Goal: Use online tool/utility: Utilize a website feature to perform a specific function

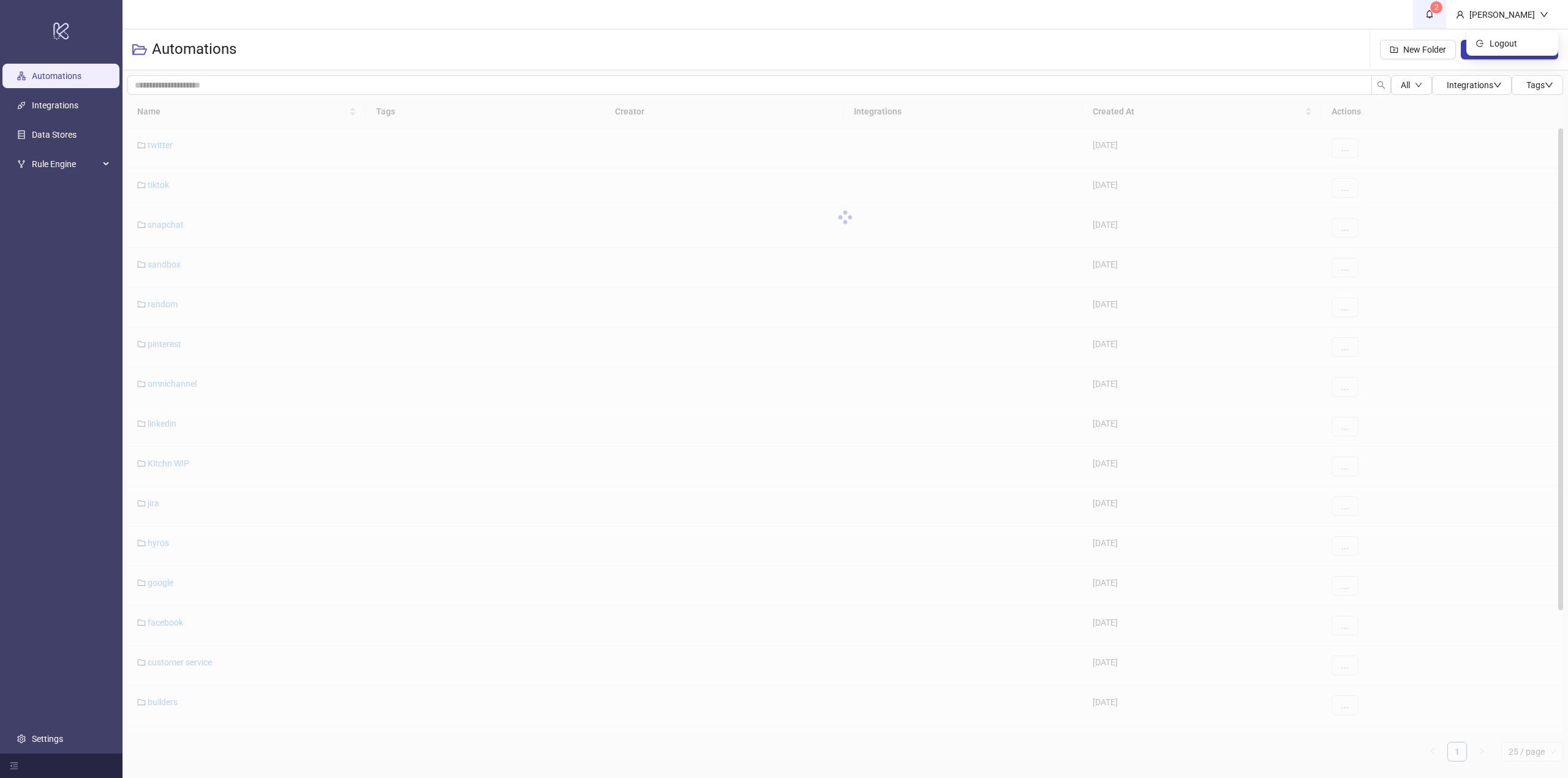
click at [1438, 12] on span "2" at bounding box center [1437, 8] width 5 height 12
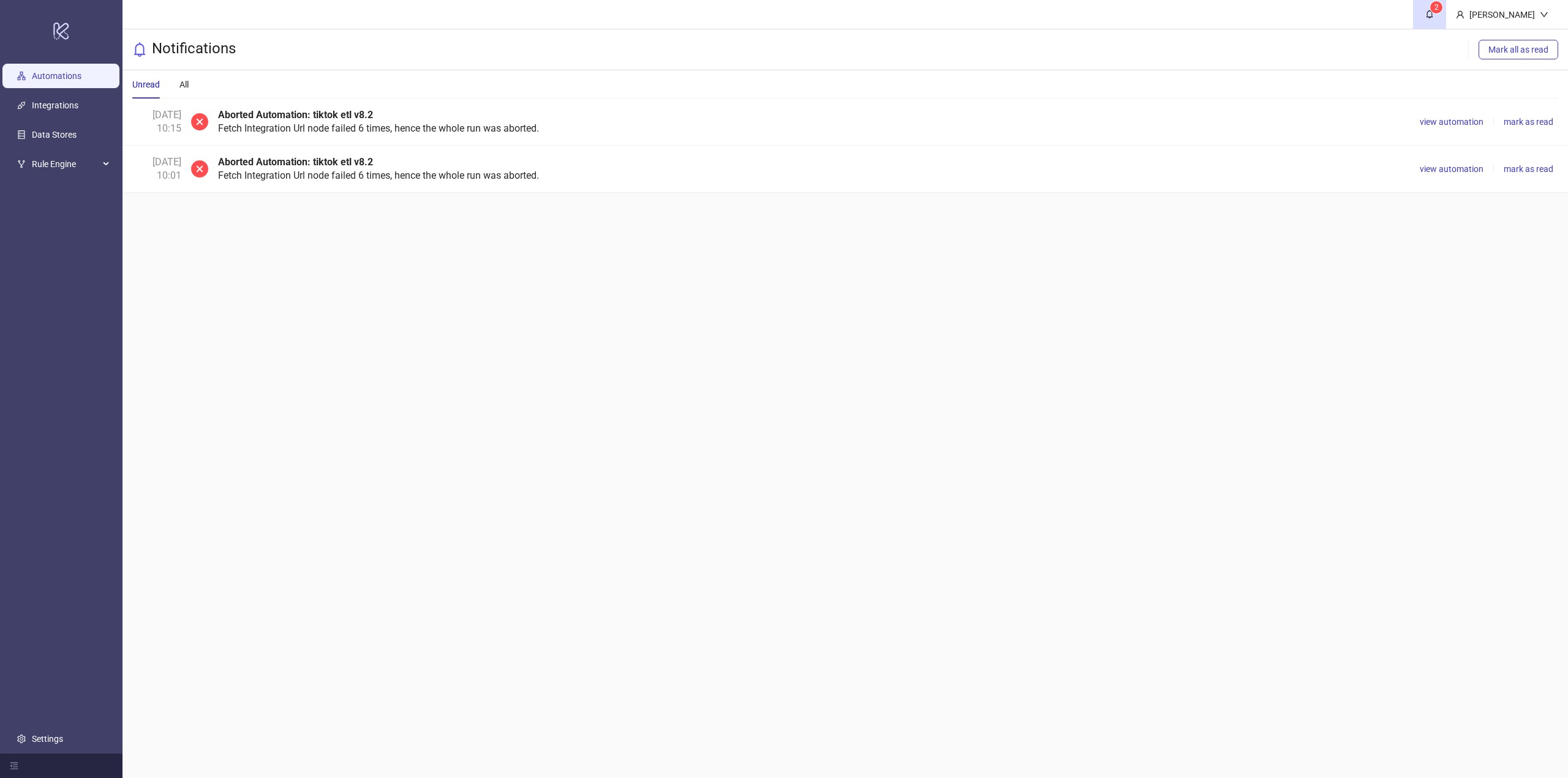
click at [65, 81] on link "Automations" at bounding box center [57, 76] width 50 height 10
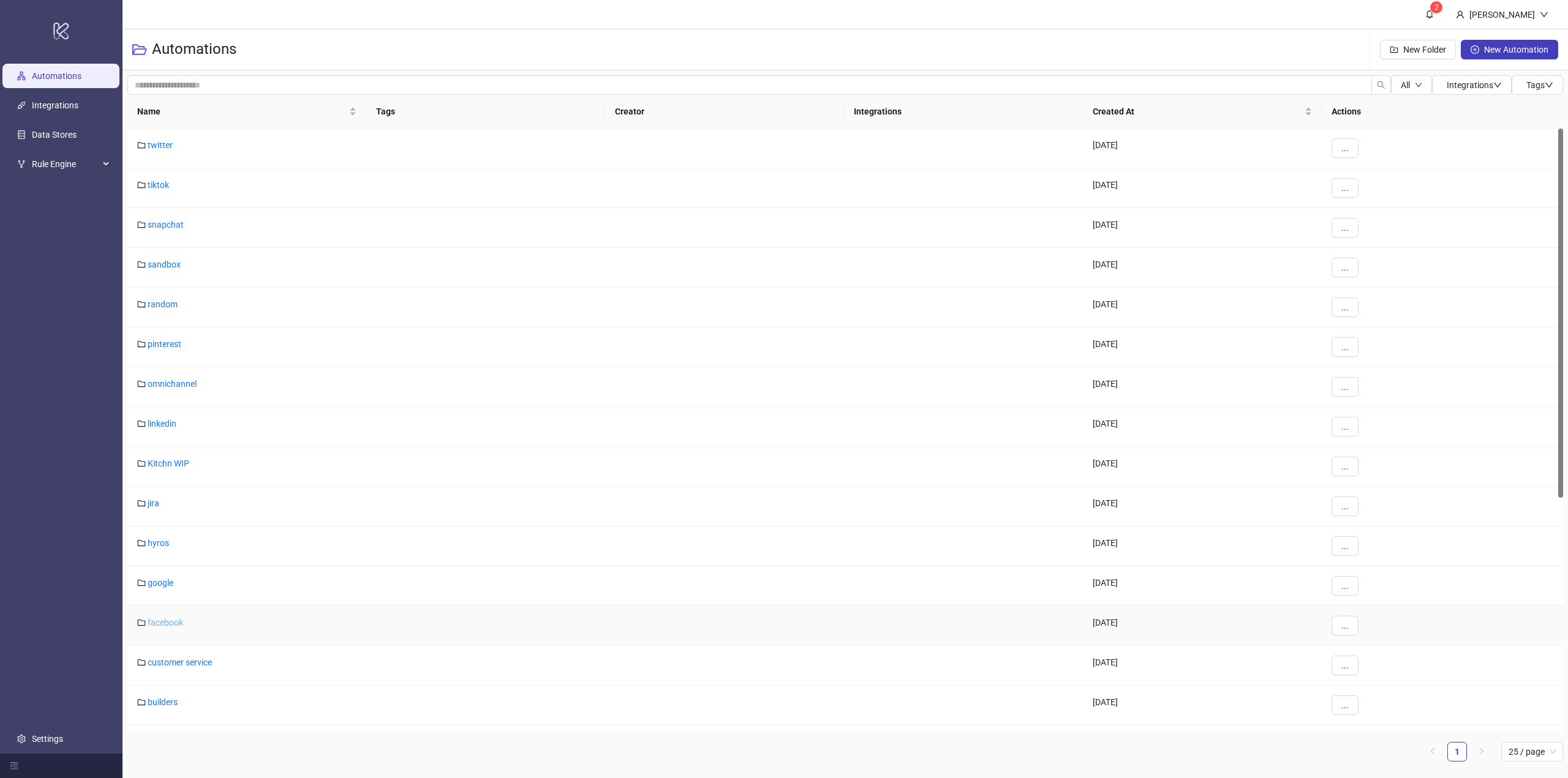
click at [176, 621] on link "facebook" at bounding box center [165, 622] width 36 height 10
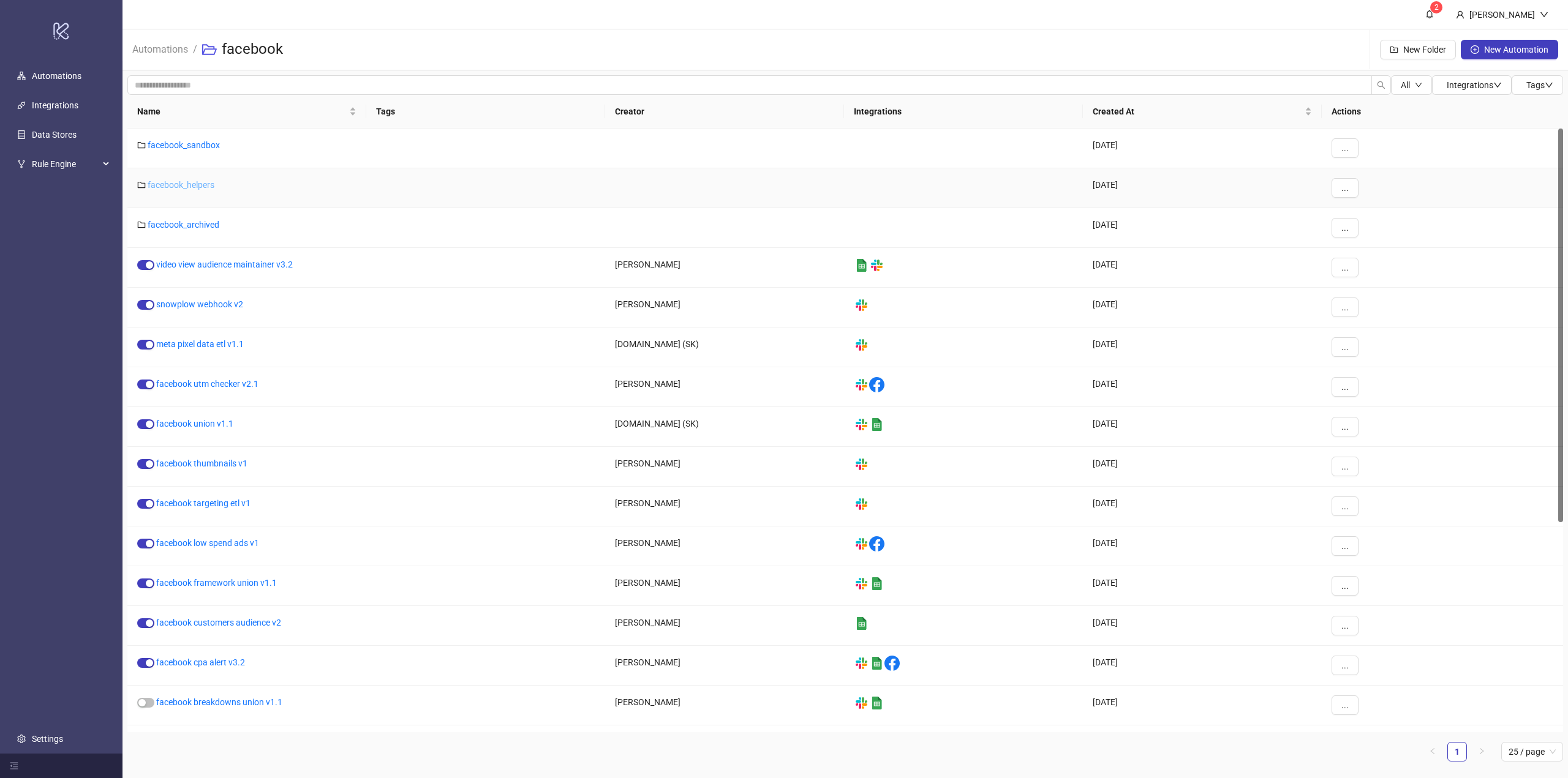
click at [185, 187] on link "facebook_helpers" at bounding box center [181, 185] width 67 height 10
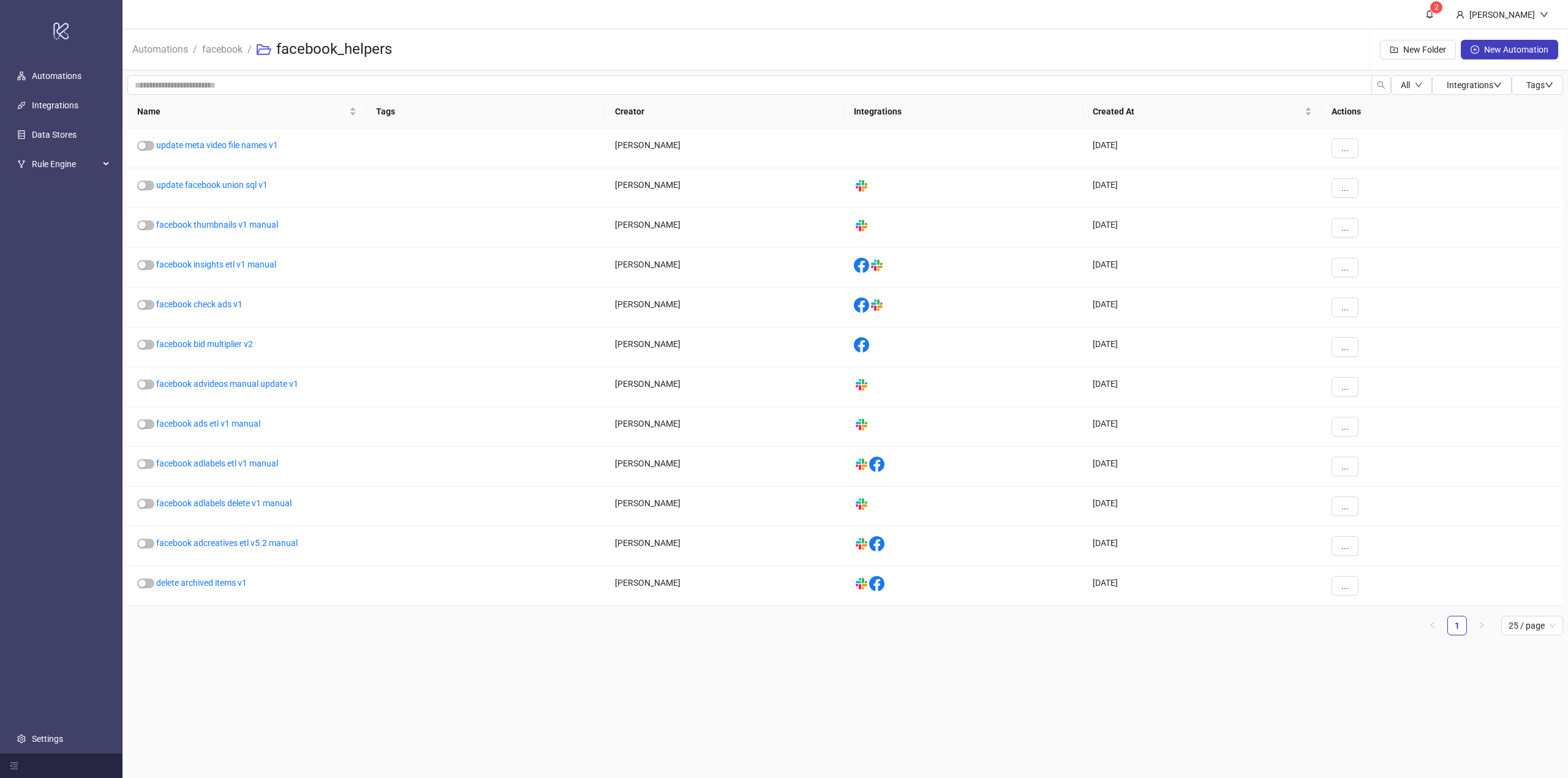
click at [227, 659] on main "2 Marcin Piosik Automations / facebook / facebook_helpers New Folder New Automa…" at bounding box center [845, 389] width 1445 height 778
click at [208, 306] on link "facebook check ads v1" at bounding box center [199, 304] width 86 height 10
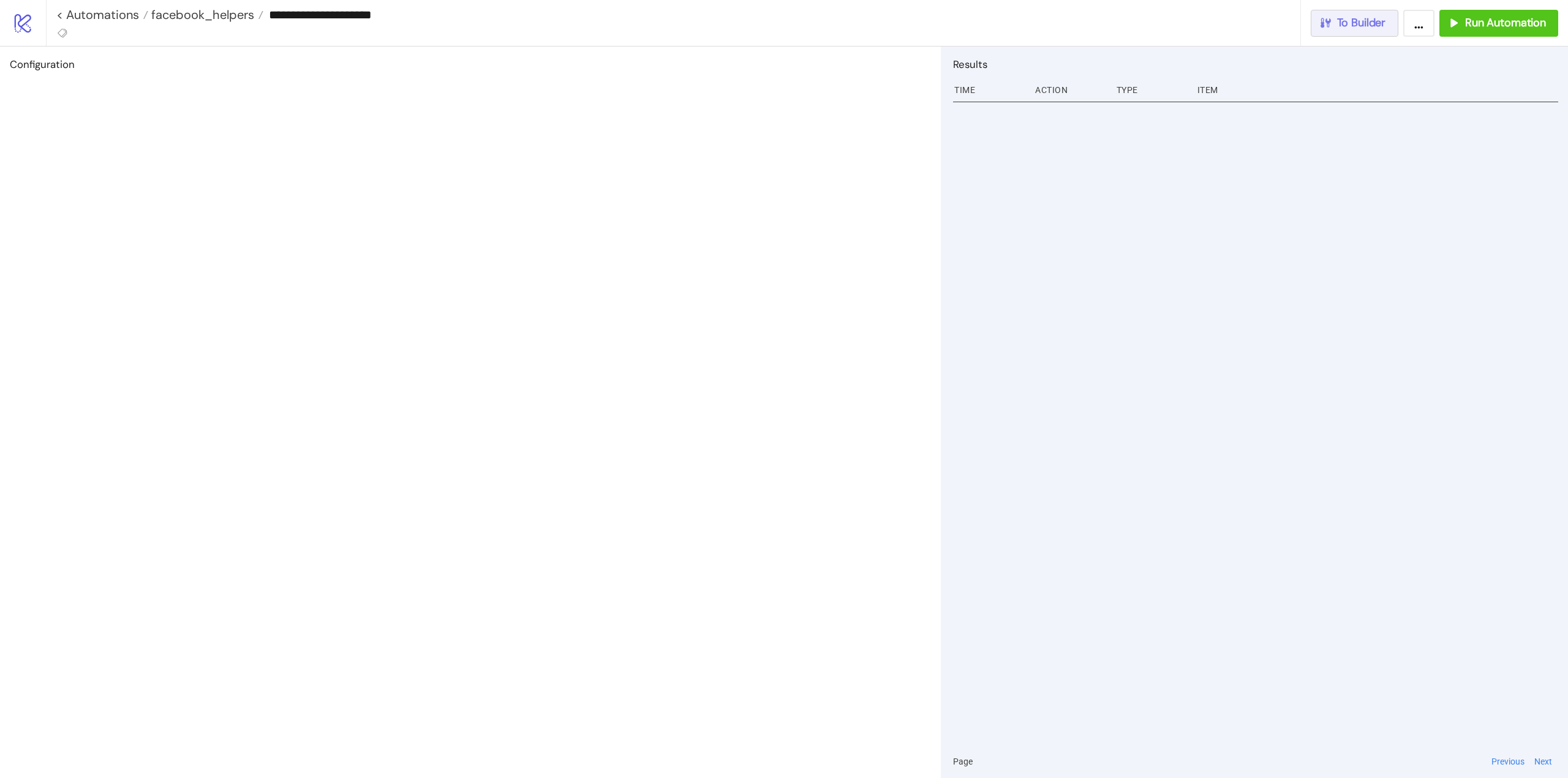
click at [1373, 29] on span "To Builder" at bounding box center [1361, 23] width 49 height 14
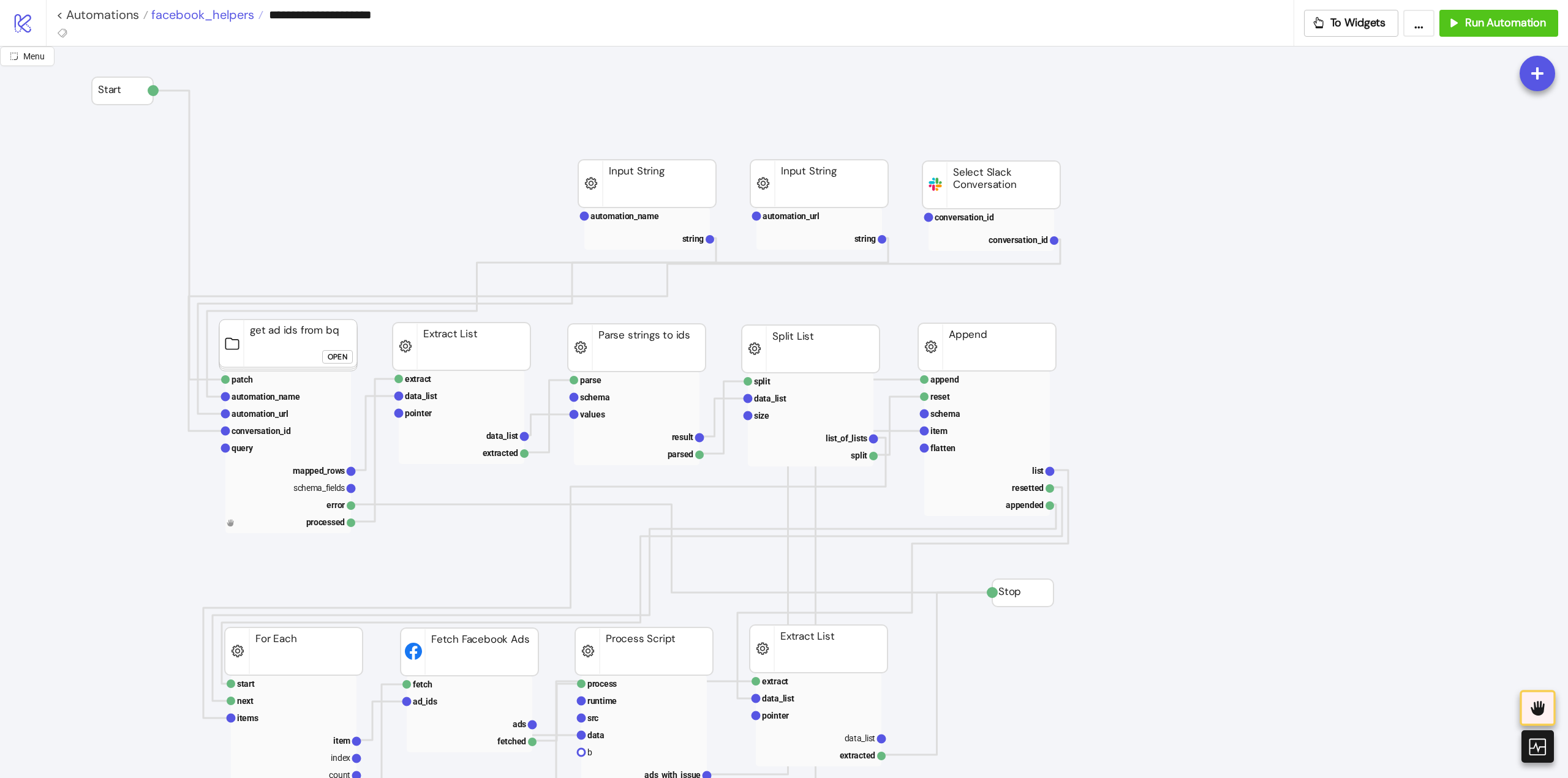
click at [231, 16] on span "facebook_helpers" at bounding box center [201, 15] width 106 height 16
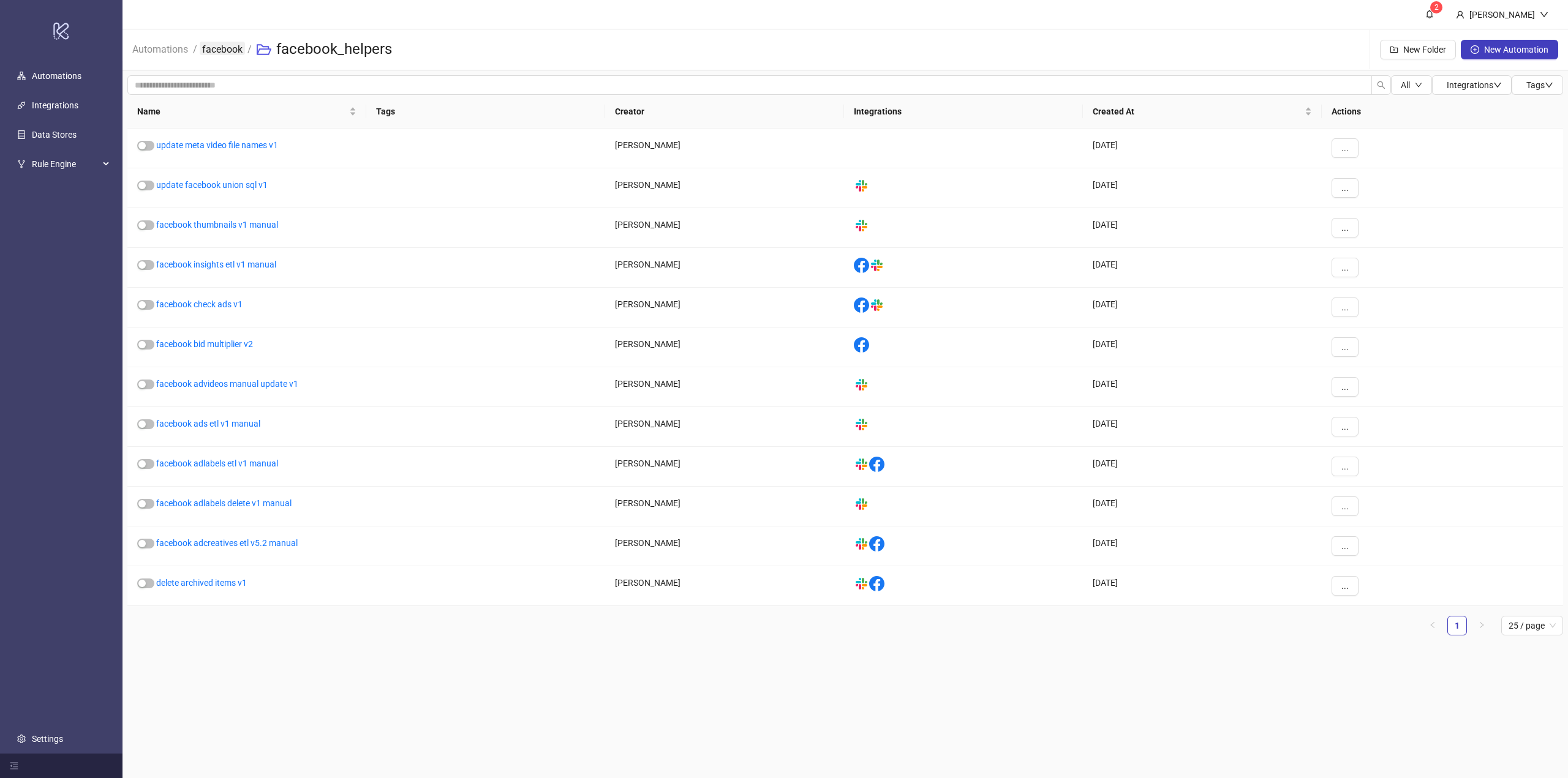
click at [244, 54] on link "facebook" at bounding box center [222, 48] width 45 height 13
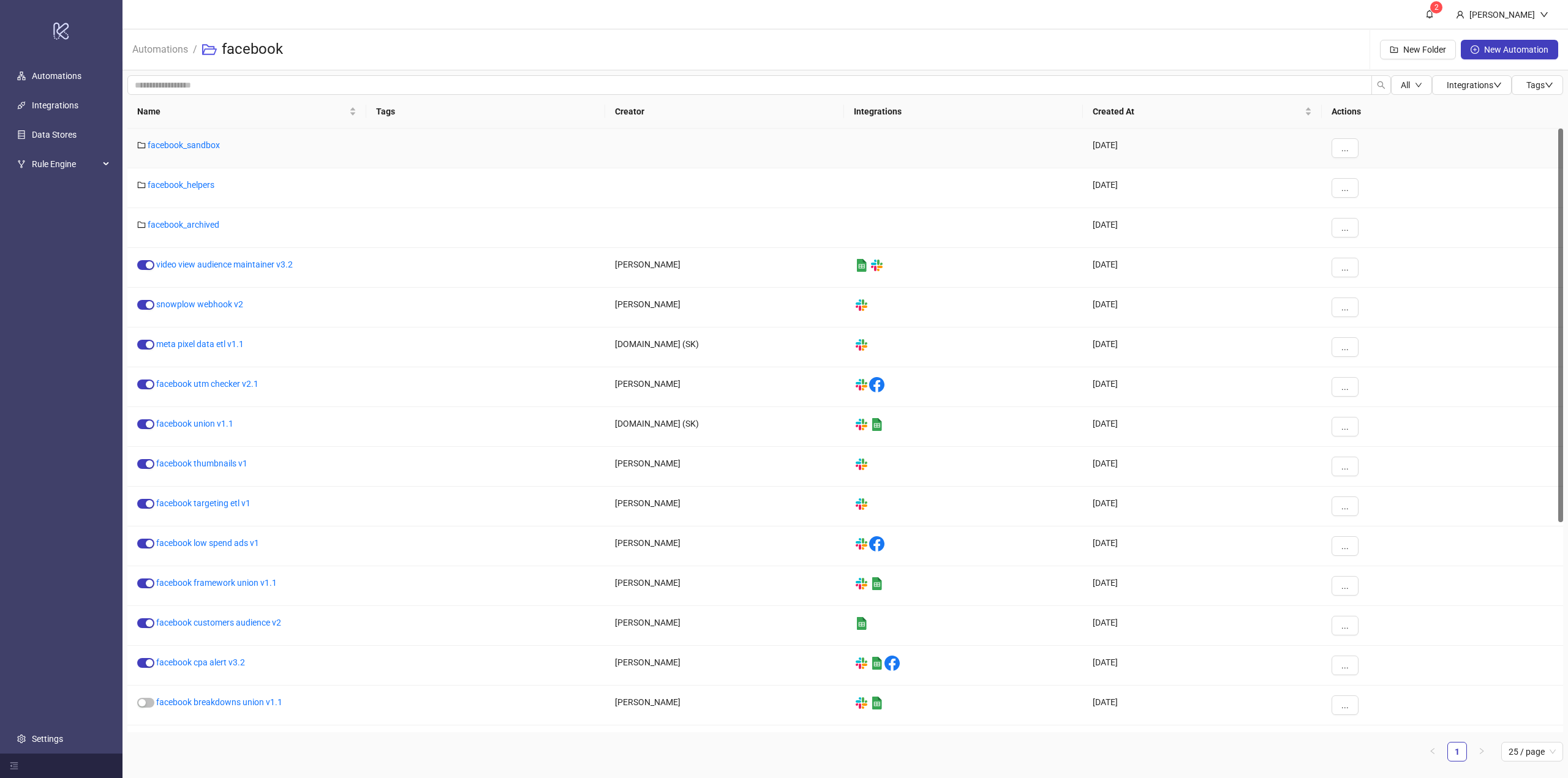
click at [174, 139] on div "facebook_sandbox" at bounding box center [247, 148] width 239 height 40
click at [175, 143] on link "facebook_sandbox" at bounding box center [183, 145] width 72 height 10
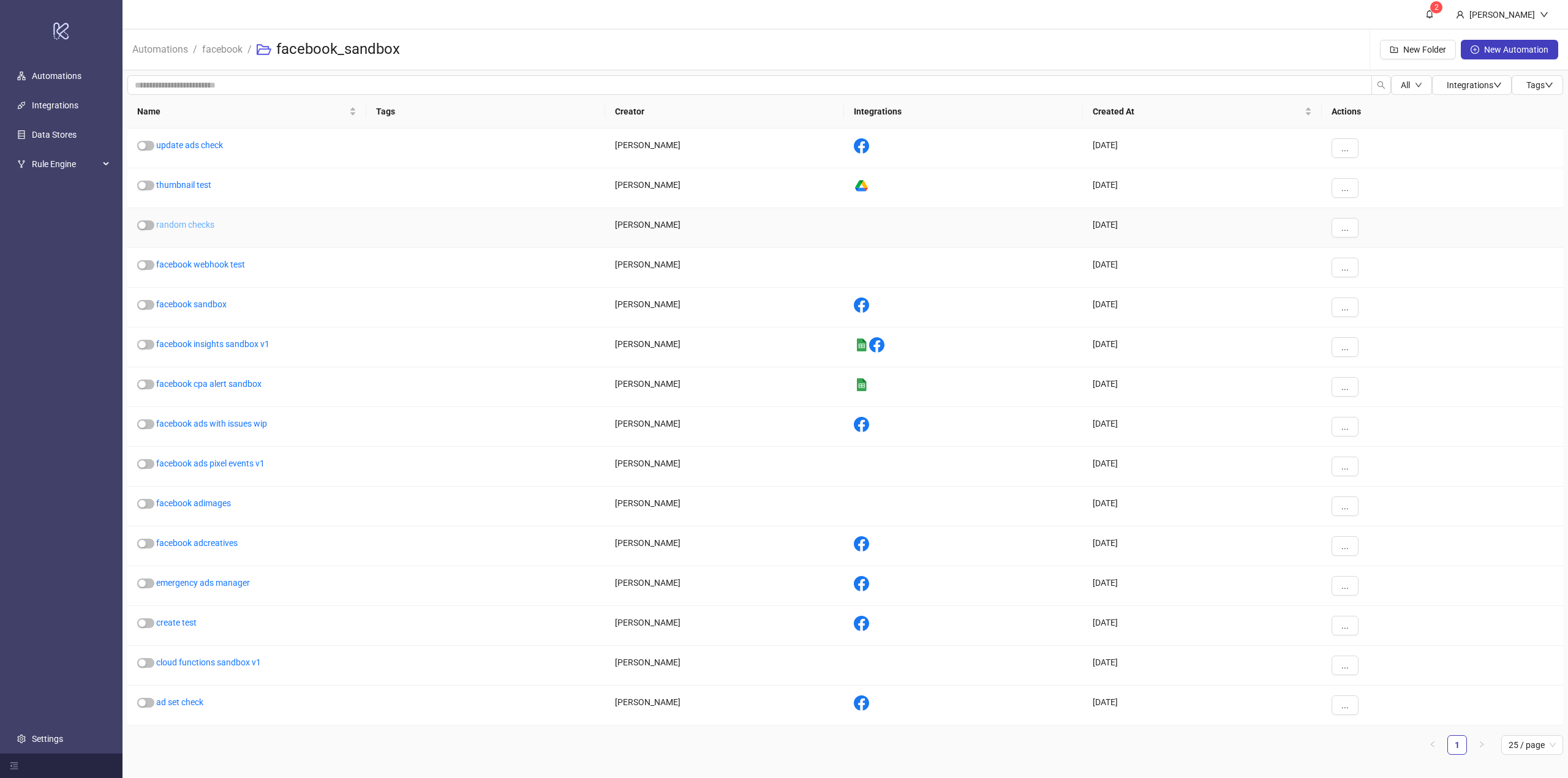
click at [188, 225] on link "random checks" at bounding box center [185, 224] width 58 height 10
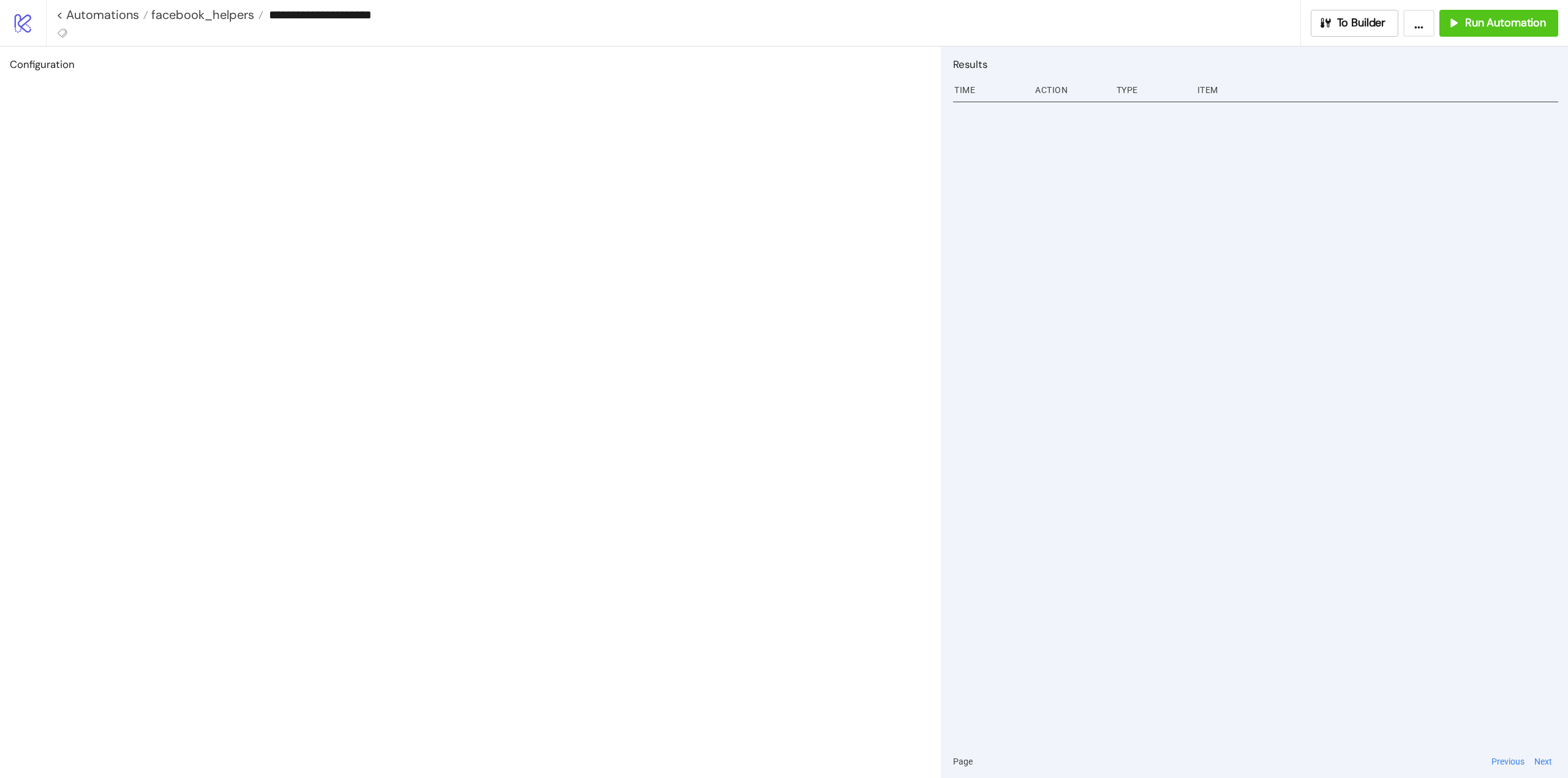
type input "**********"
click at [1382, 31] on button "To Builder" at bounding box center [1355, 23] width 88 height 27
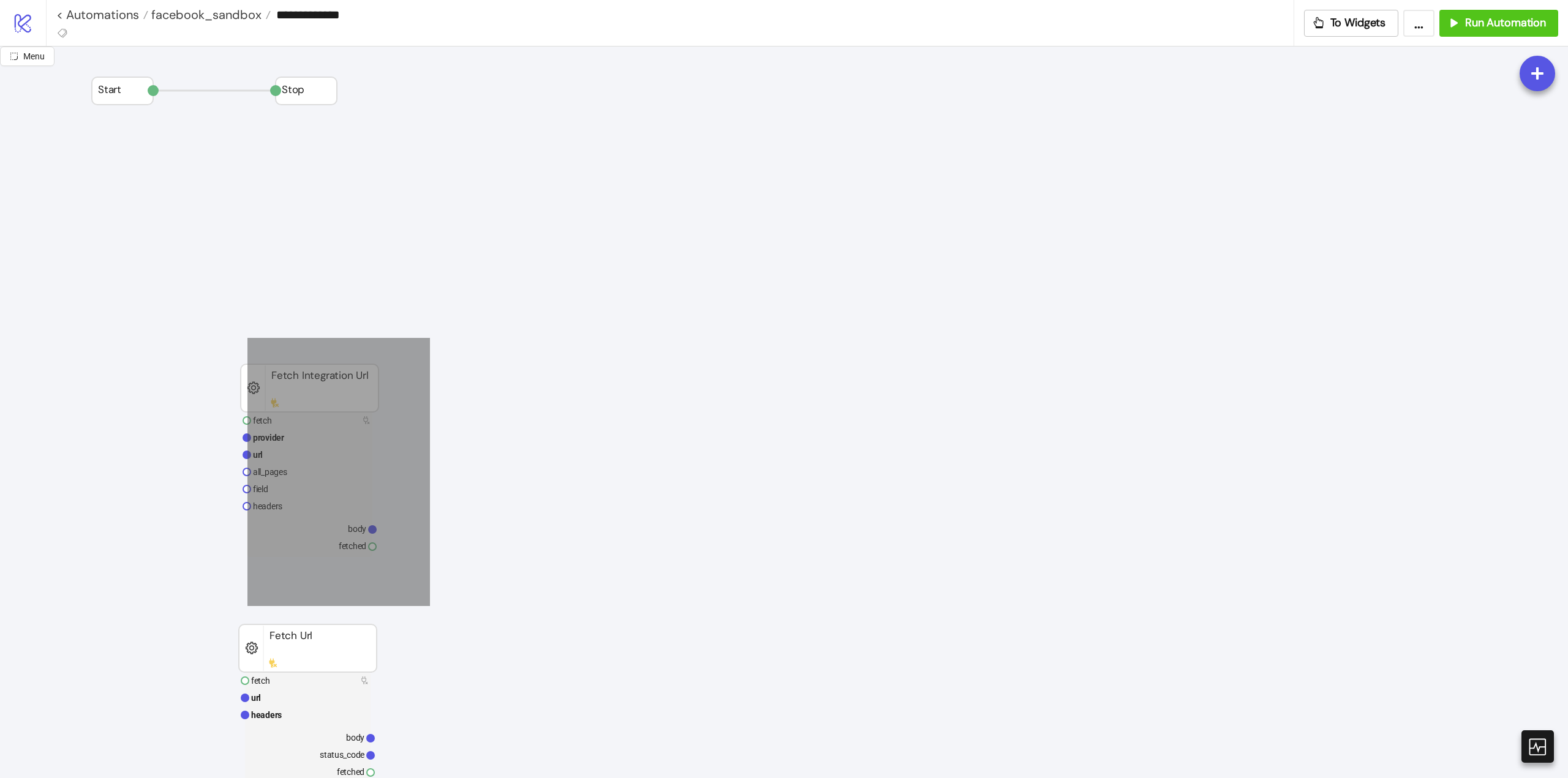
drag, startPoint x: 286, startPoint y: 408, endPoint x: 440, endPoint y: 690, distance: 321.3
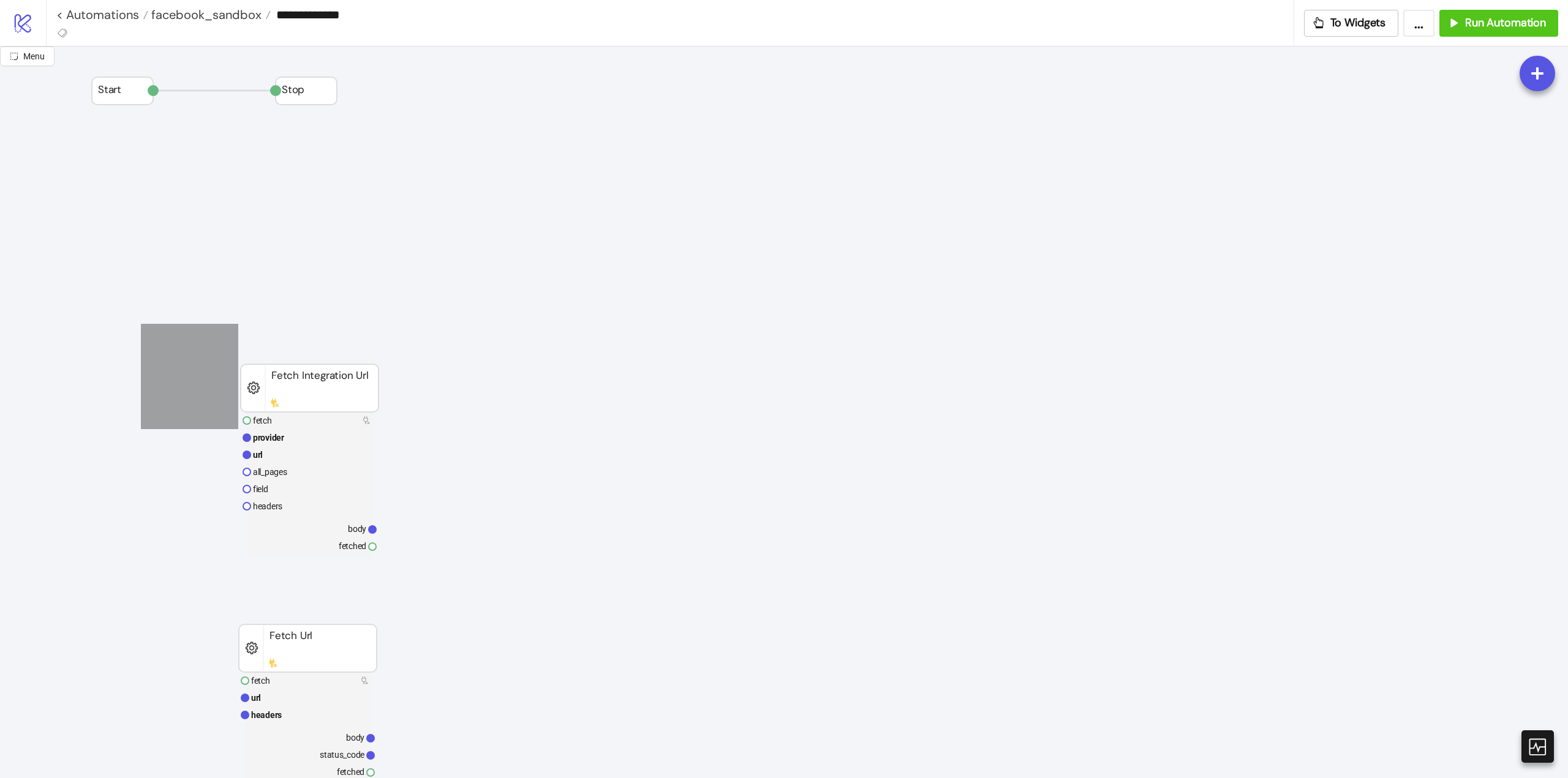
drag, startPoint x: 238, startPoint y: 429, endPoint x: 479, endPoint y: 728, distance: 384.0
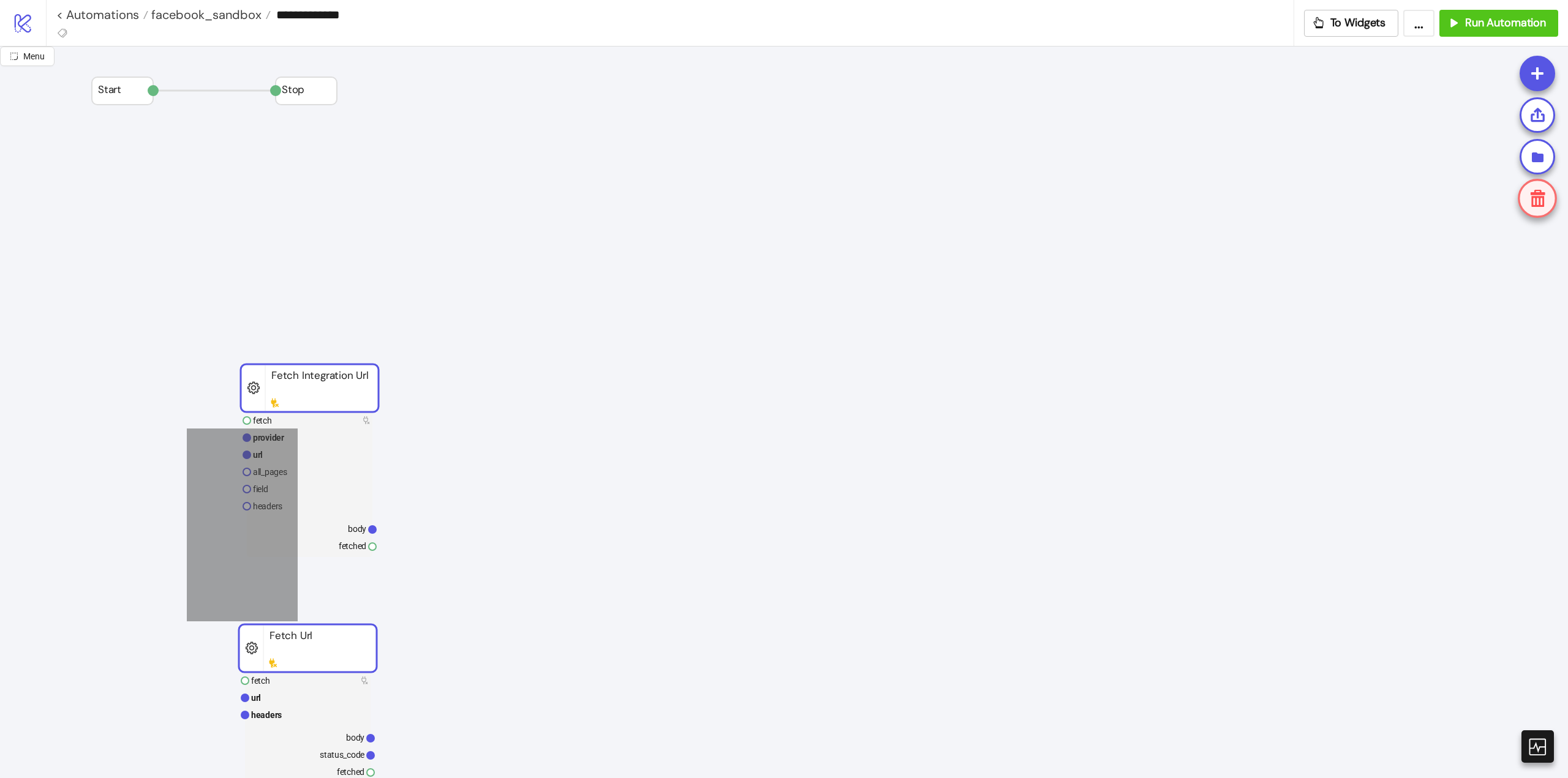
drag, startPoint x: 266, startPoint y: 572, endPoint x: 154, endPoint y: 371, distance: 230.1
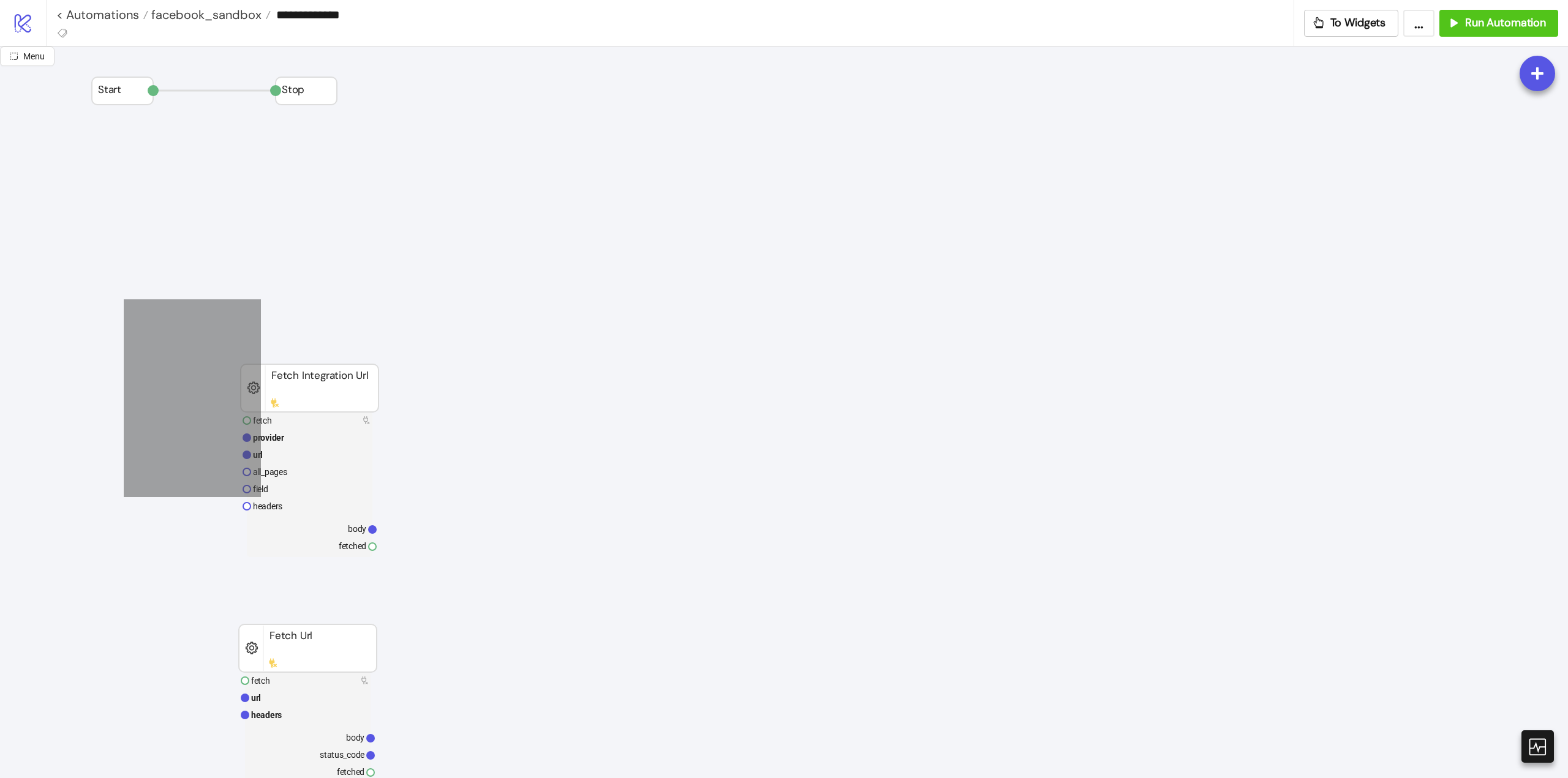
drag, startPoint x: 123, startPoint y: 299, endPoint x: 423, endPoint y: 700, distance: 500.8
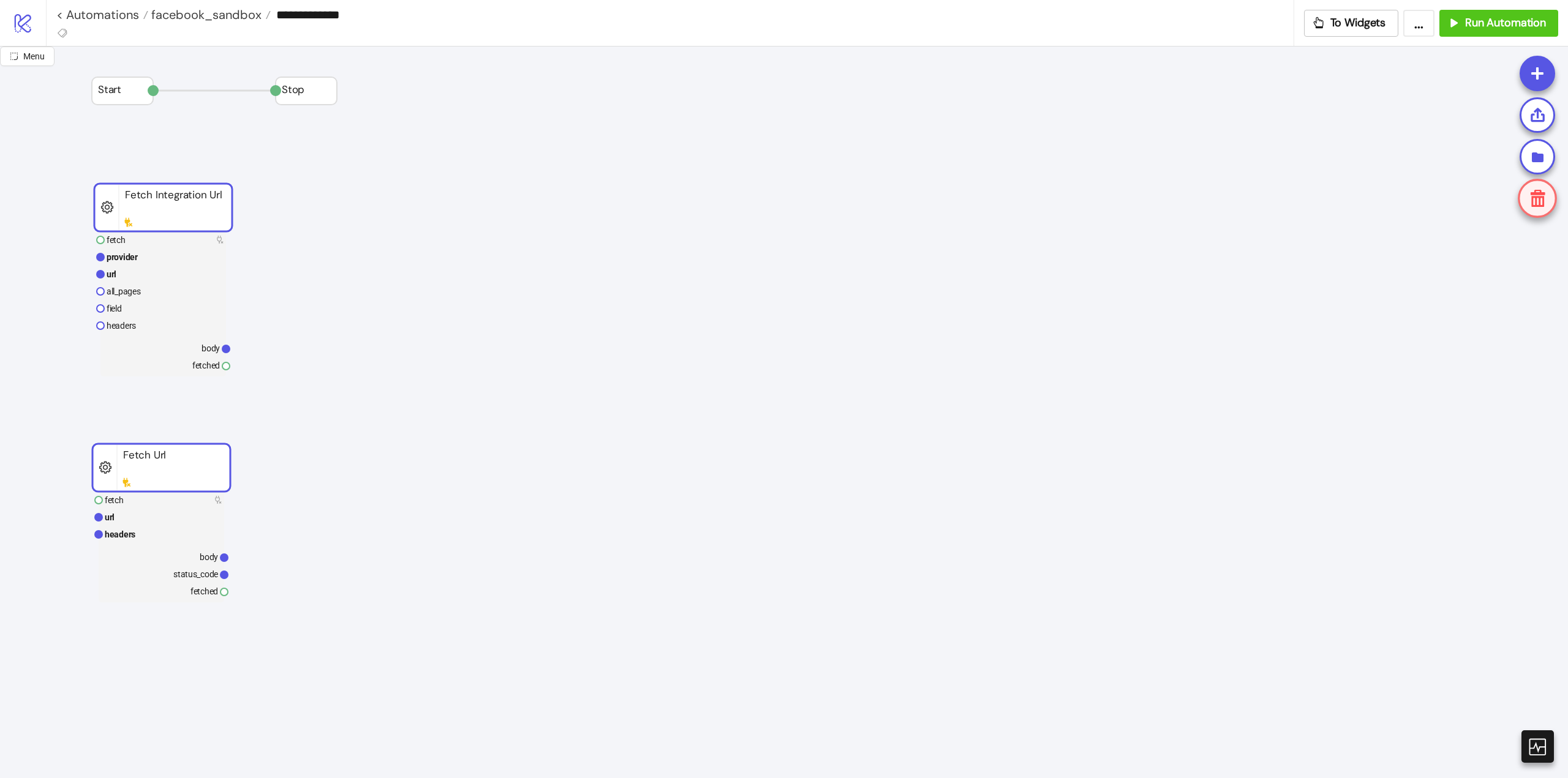
drag, startPoint x: 306, startPoint y: 635, endPoint x: 160, endPoint y: 455, distance: 231.8
click at [160, 455] on rect at bounding box center [161, 468] width 138 height 48
drag, startPoint x: 490, startPoint y: 443, endPoint x: 482, endPoint y: 422, distance: 22.5
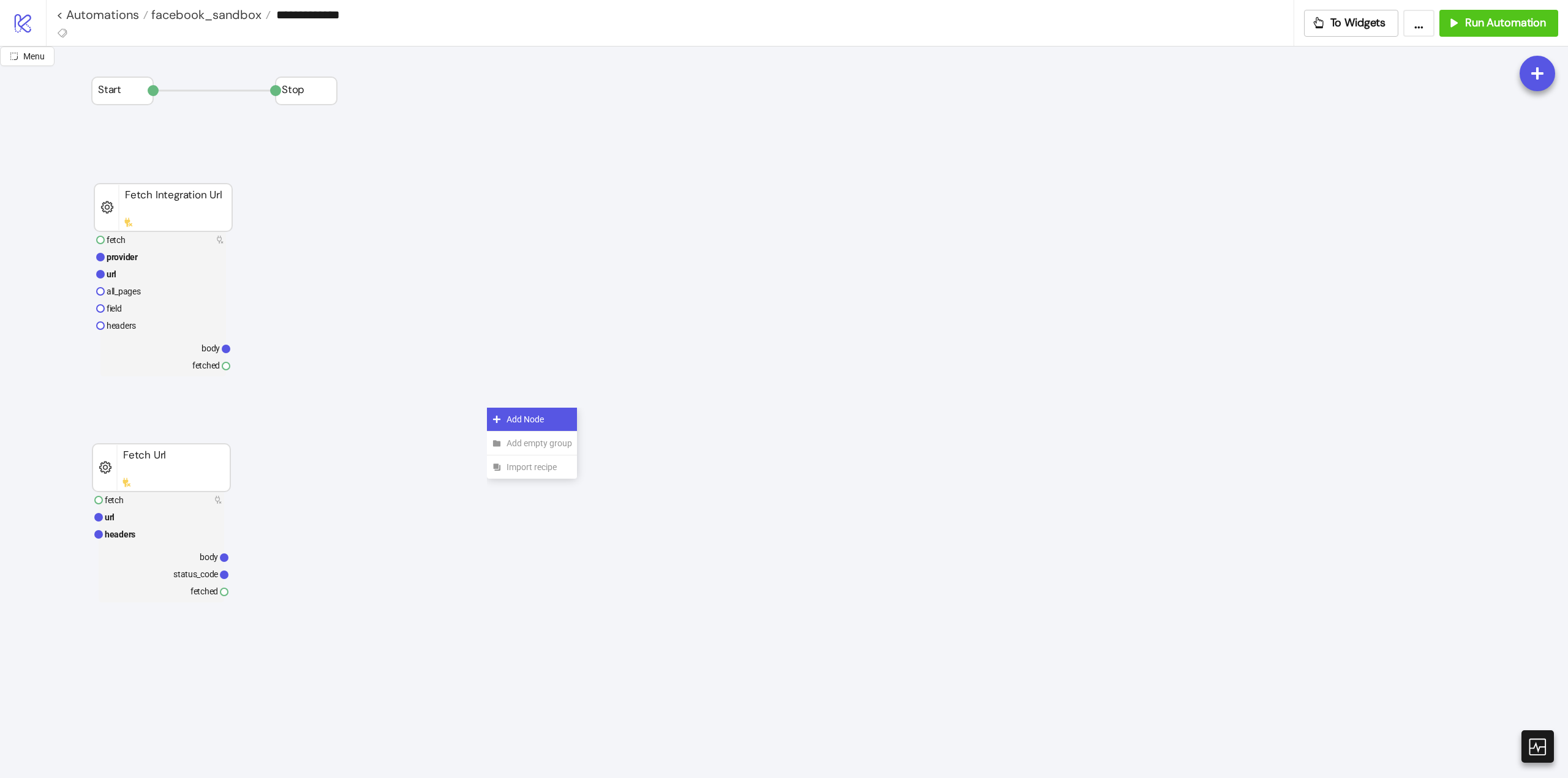
click at [502, 417] on div "Add Node" at bounding box center [532, 420] width 90 height 24
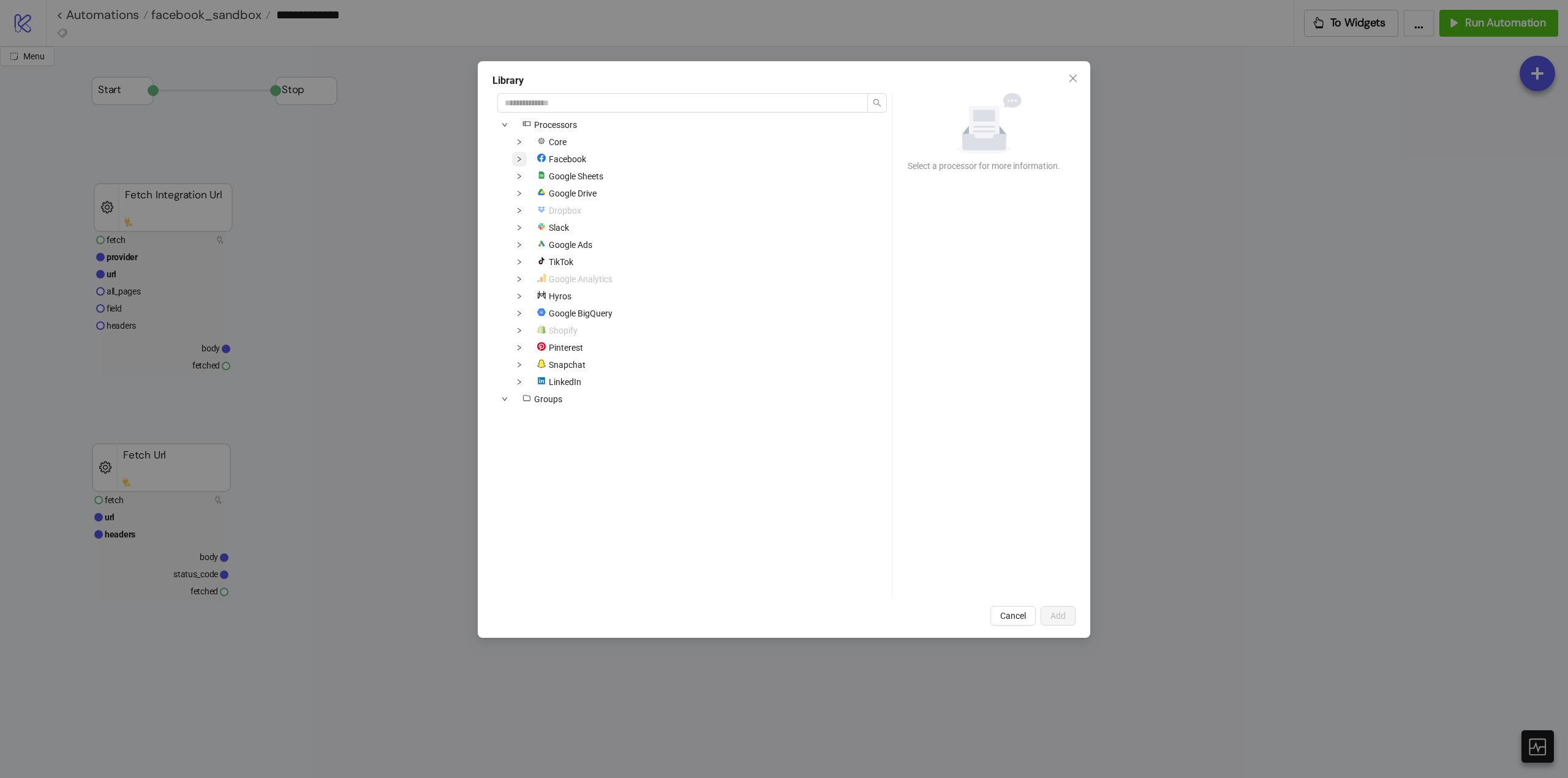
click at [516, 157] on icon "down" at bounding box center [519, 159] width 6 height 6
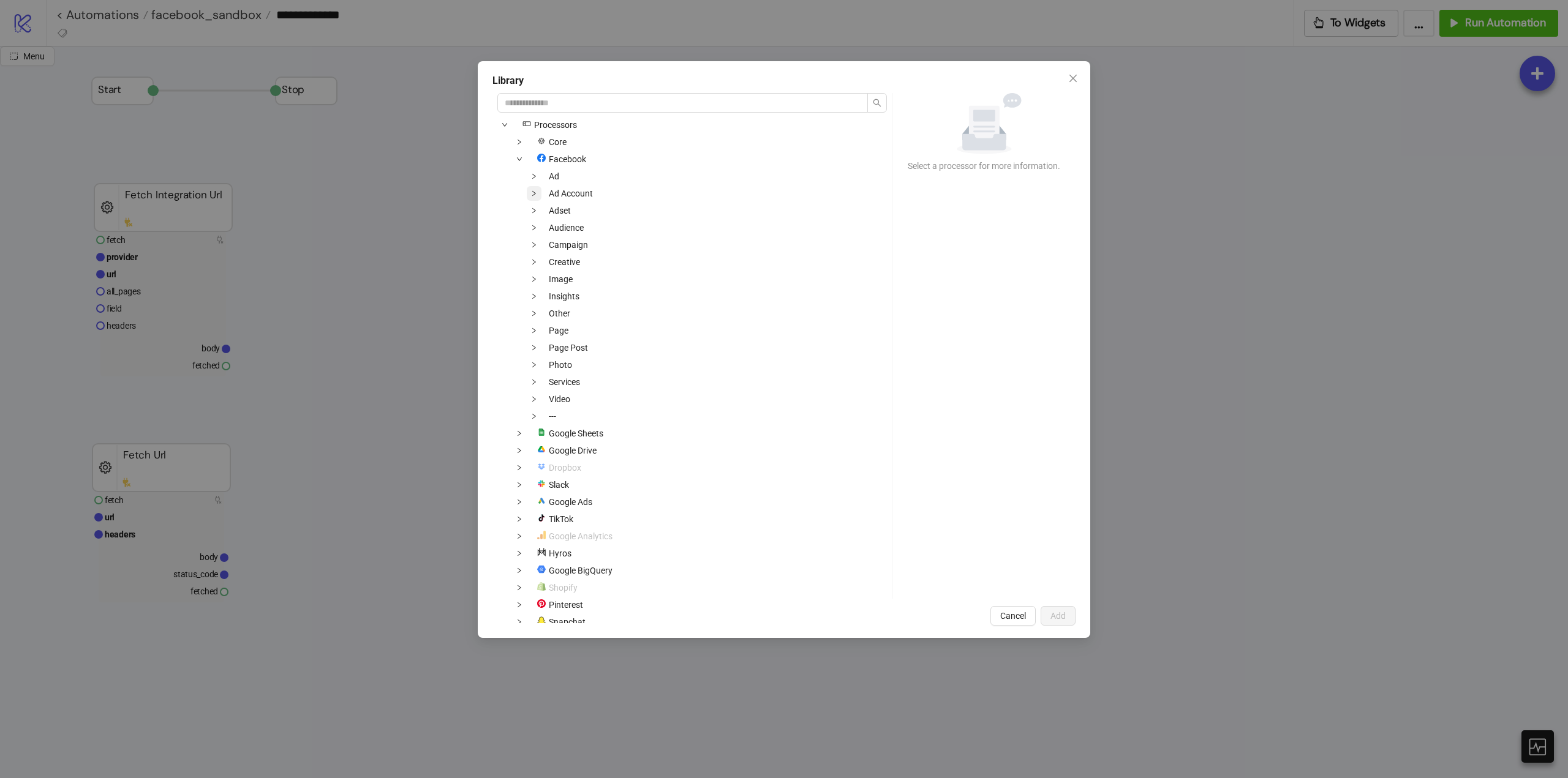
click at [541, 192] on div "Ad Account" at bounding box center [547, 193] width 100 height 15
click at [539, 194] on span at bounding box center [534, 193] width 15 height 15
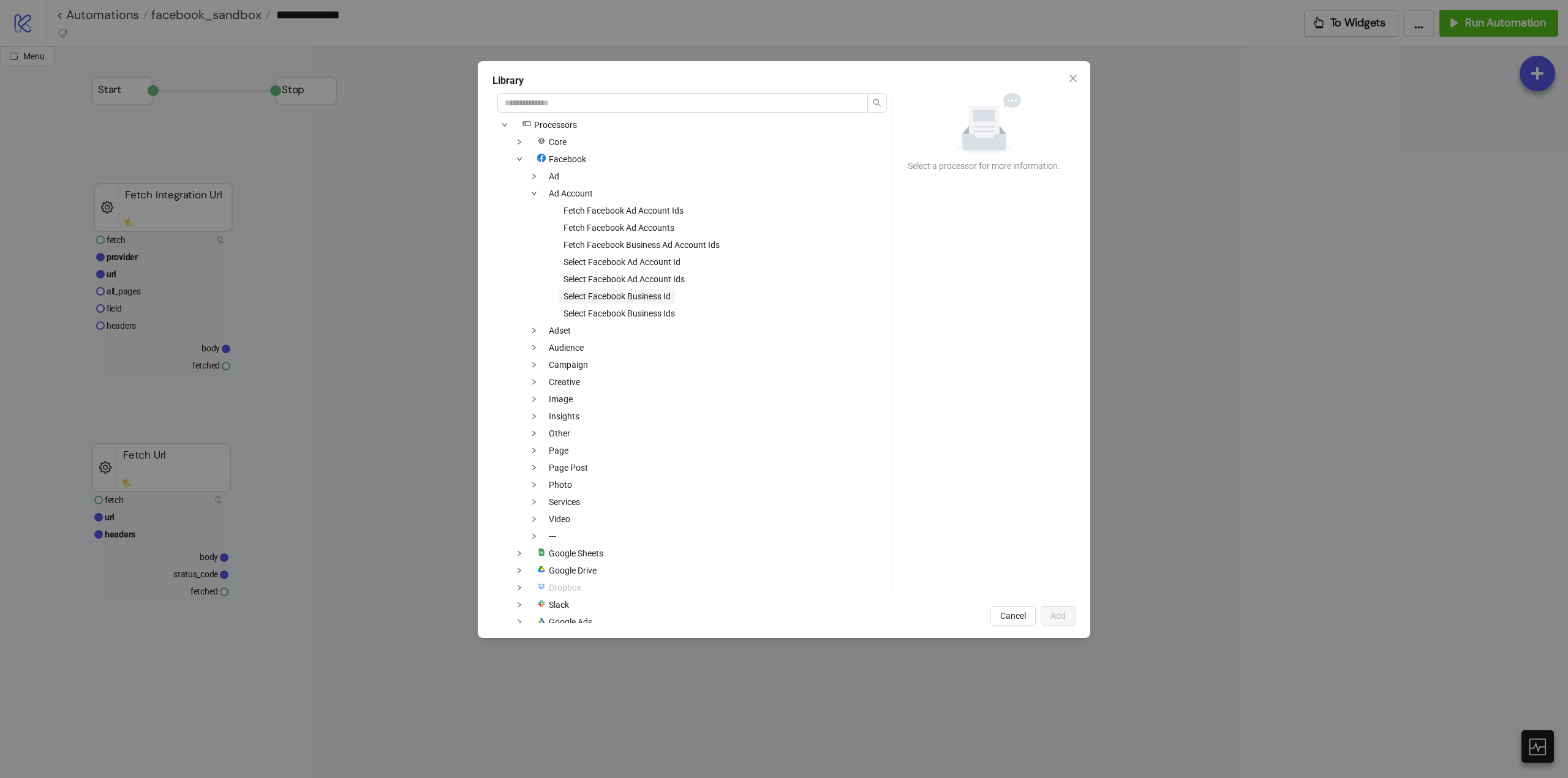
click at [650, 298] on span "Select Facebook Business Id" at bounding box center [617, 296] width 107 height 10
click at [1053, 616] on span "Add" at bounding box center [1058, 616] width 16 height 10
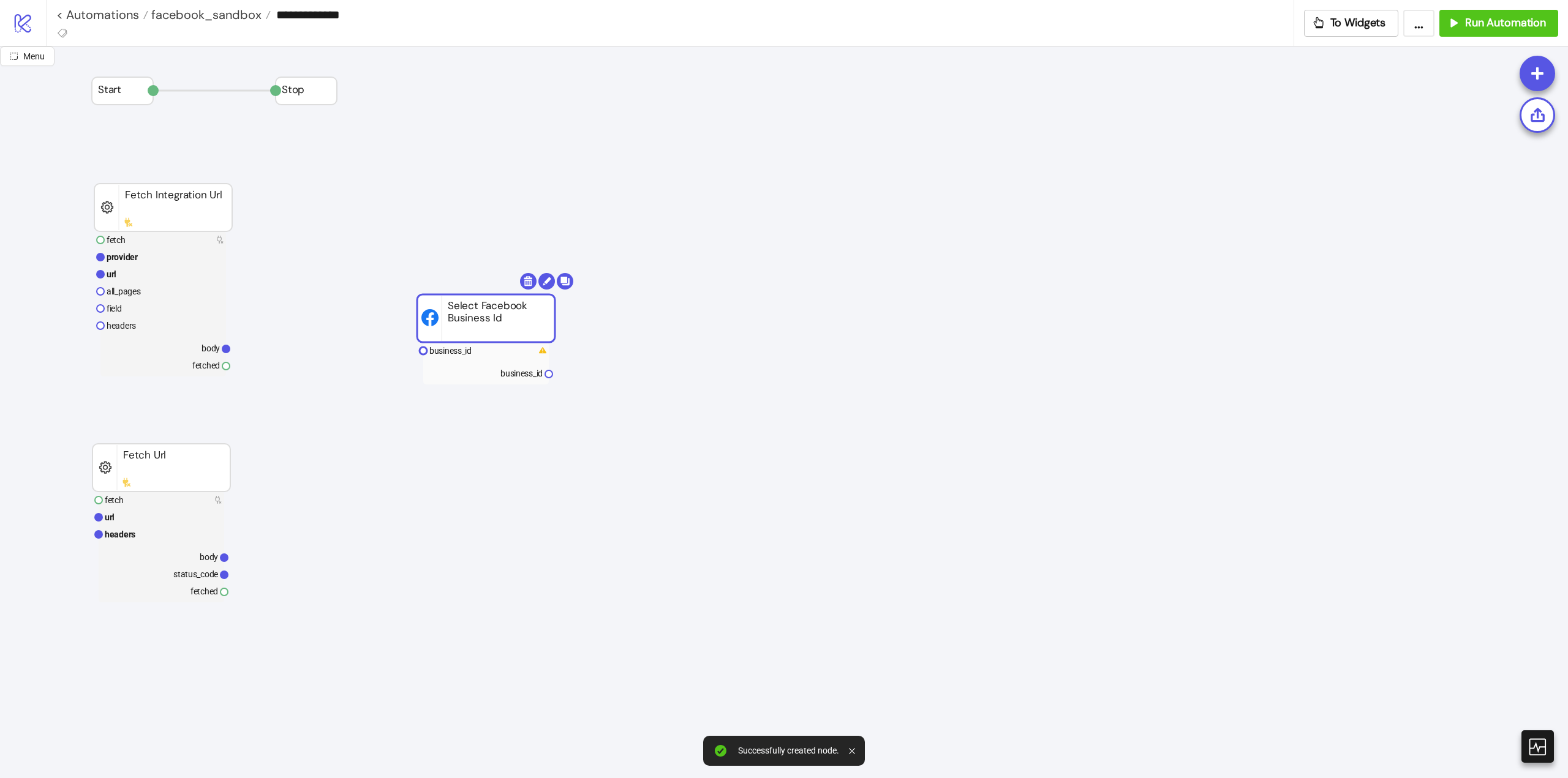
drag, startPoint x: 544, startPoint y: 449, endPoint x: 410, endPoint y: 205, distance: 278.4
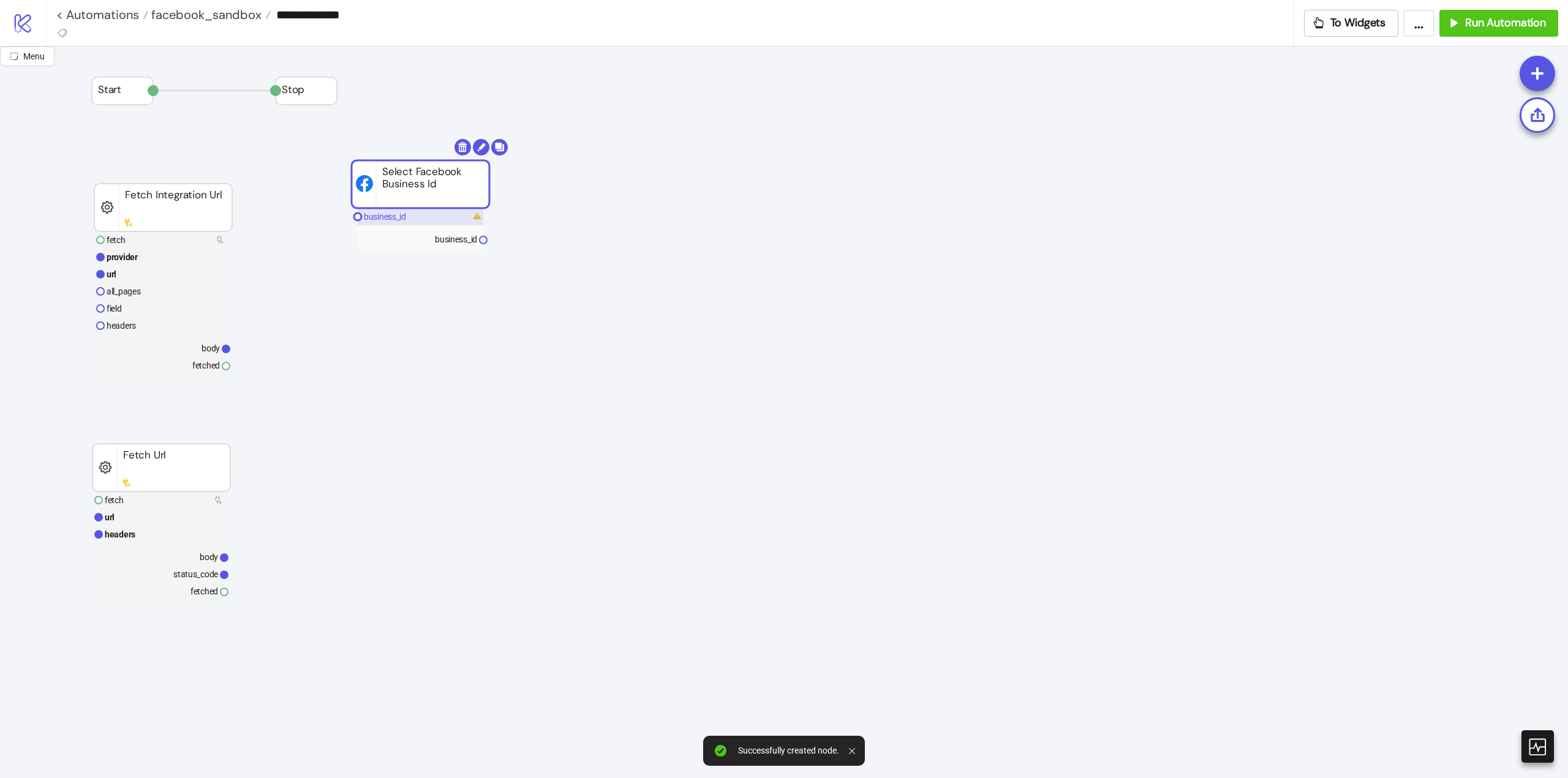
click at [391, 220] on text "business_id" at bounding box center [385, 216] width 42 height 10
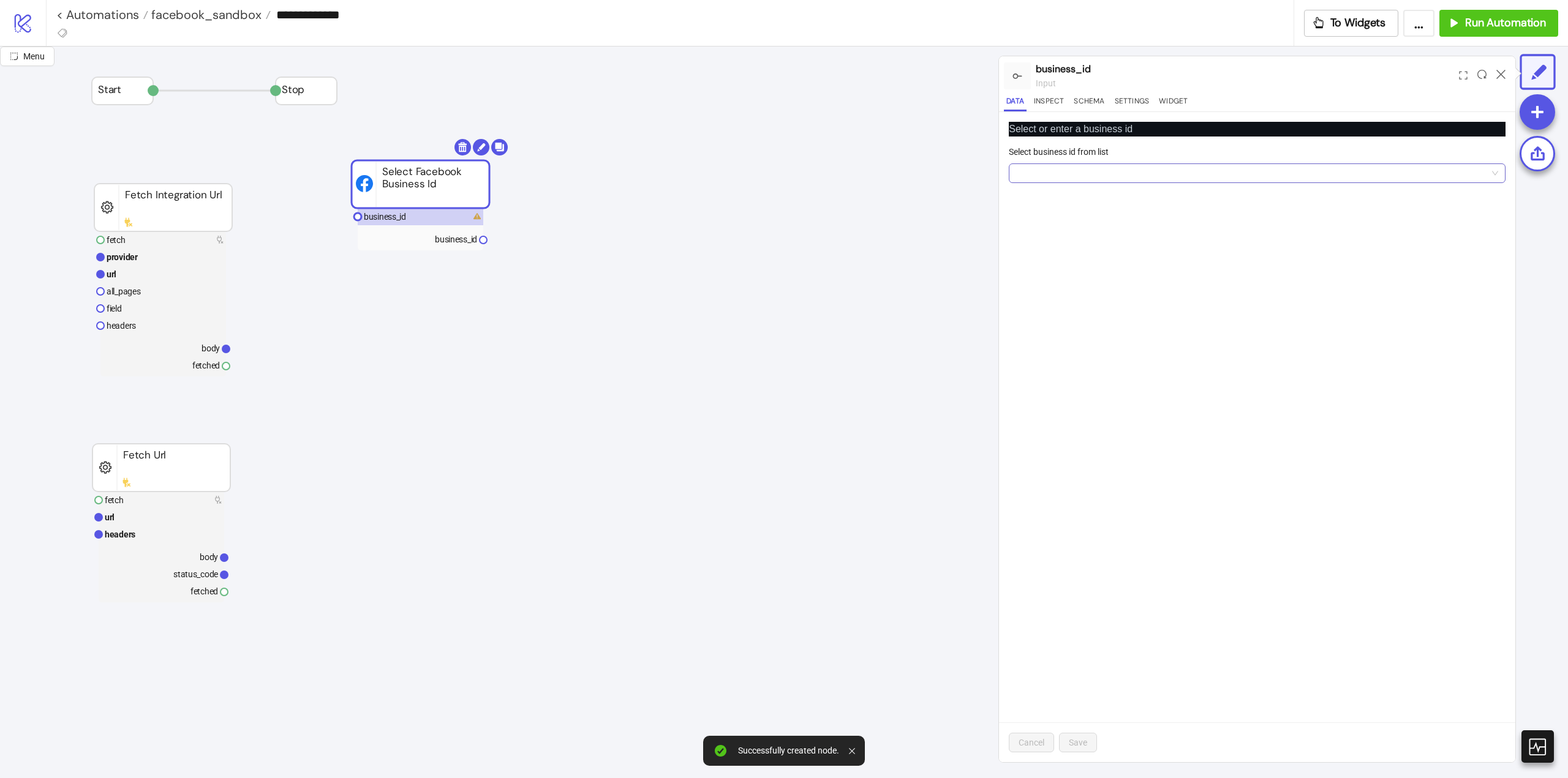
click at [1022, 170] on input "Select business id from list" at bounding box center [1251, 174] width 471 height 19
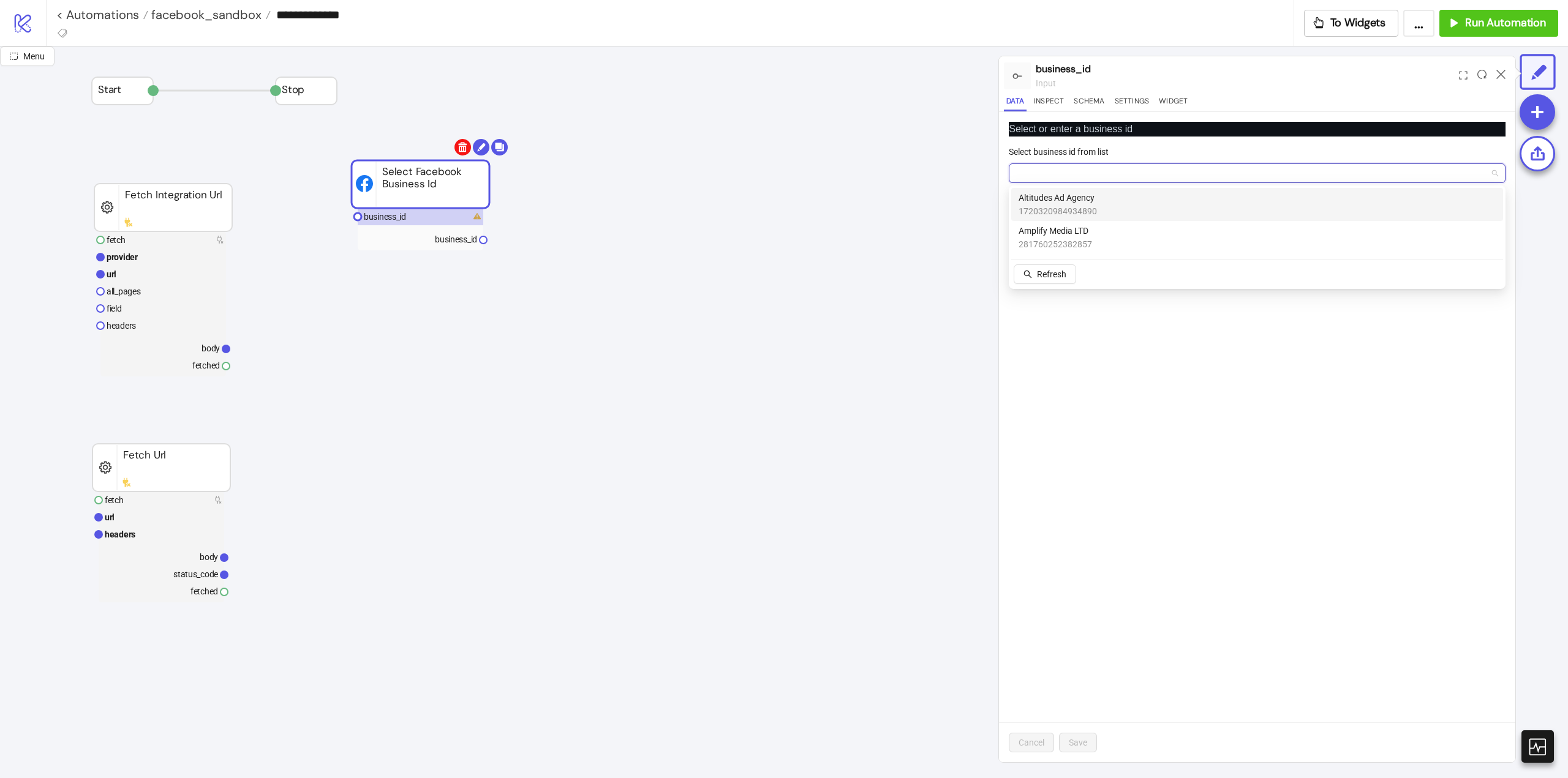
click at [458, 152] on body "**********" at bounding box center [784, 389] width 1568 height 778
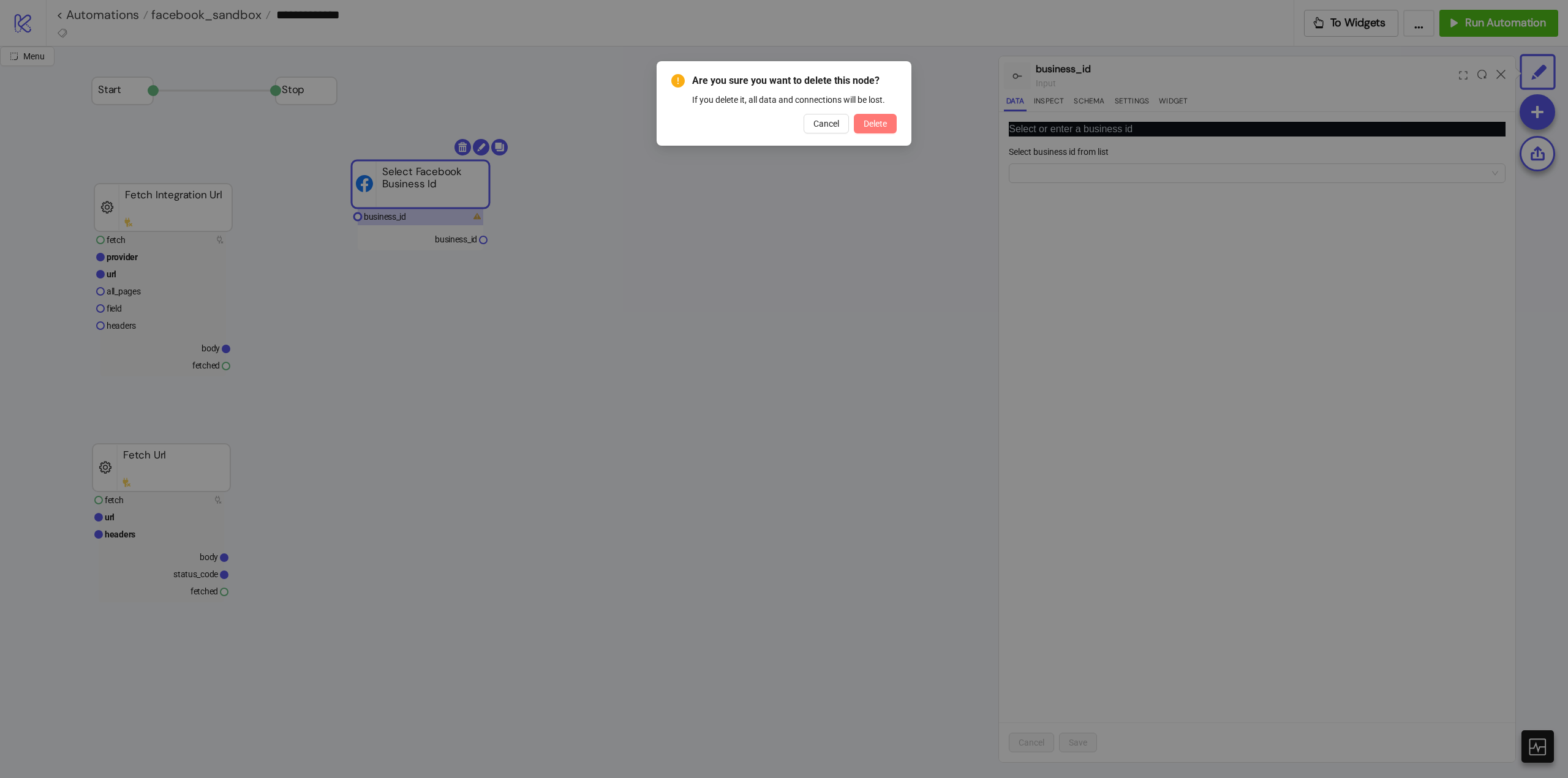
click at [869, 123] on span "Delete" at bounding box center [875, 123] width 23 height 10
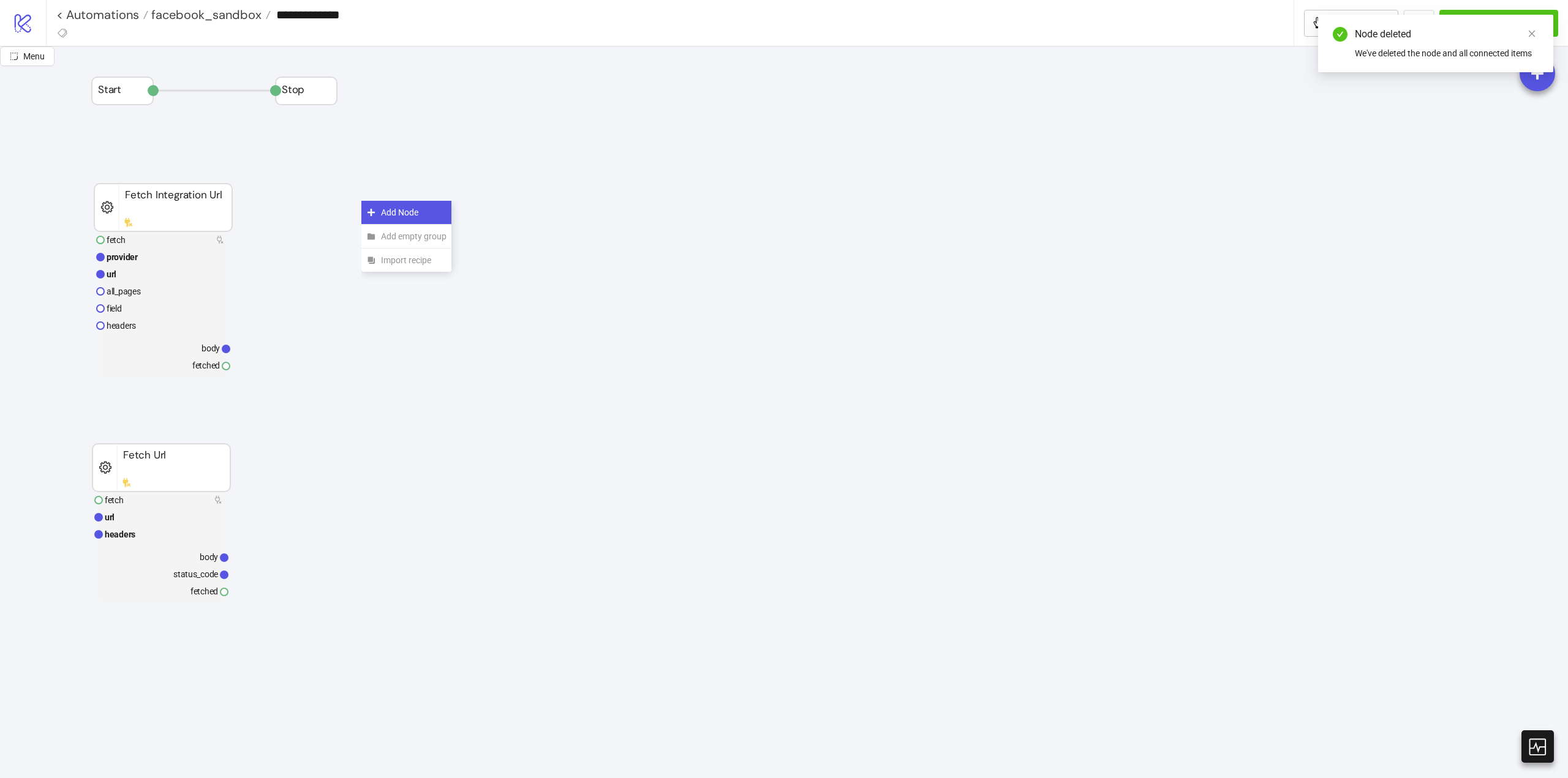
click at [369, 207] on div "Add Node" at bounding box center [407, 213] width 90 height 24
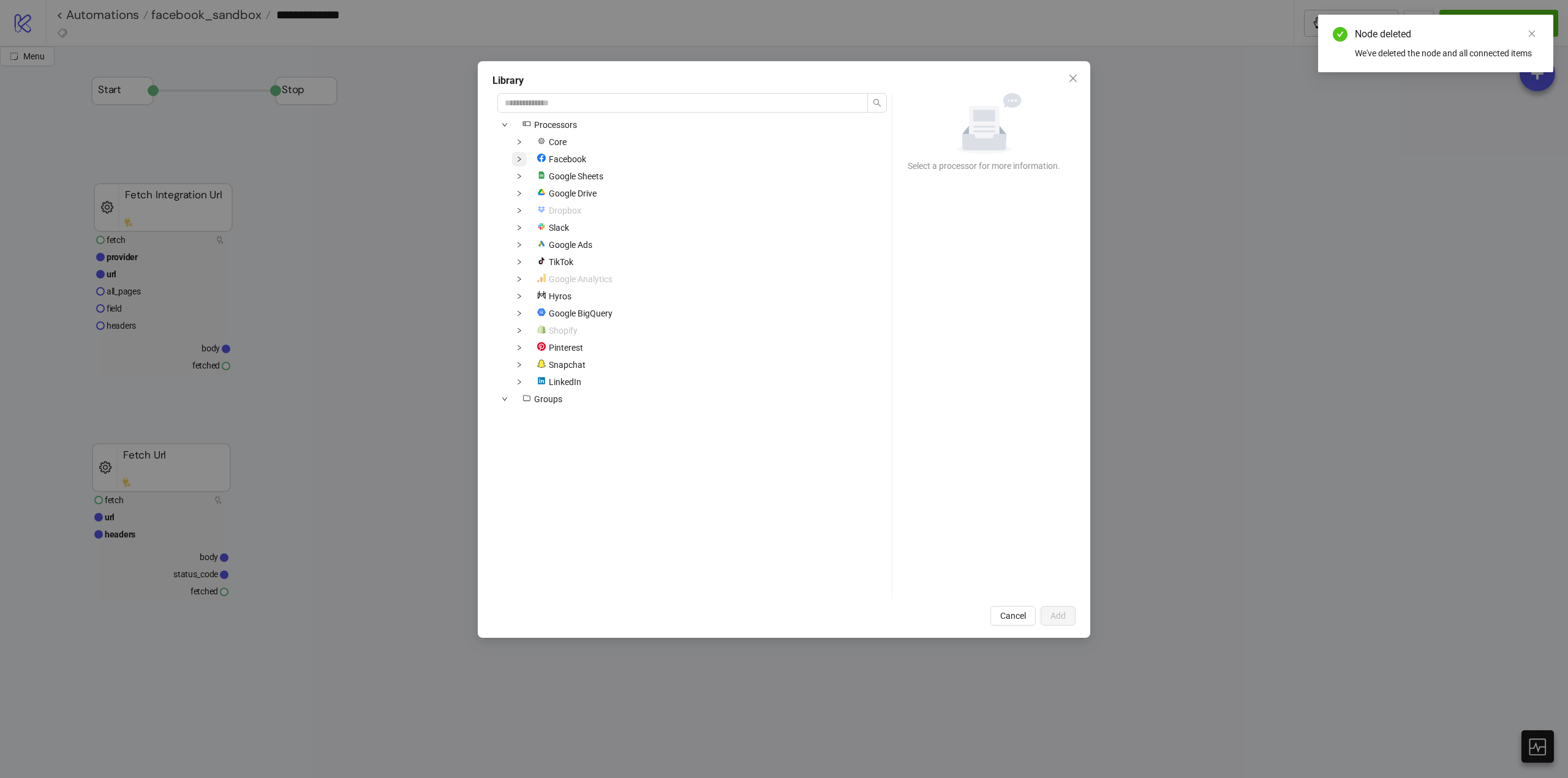
click at [522, 161] on icon "down" at bounding box center [519, 159] width 6 height 6
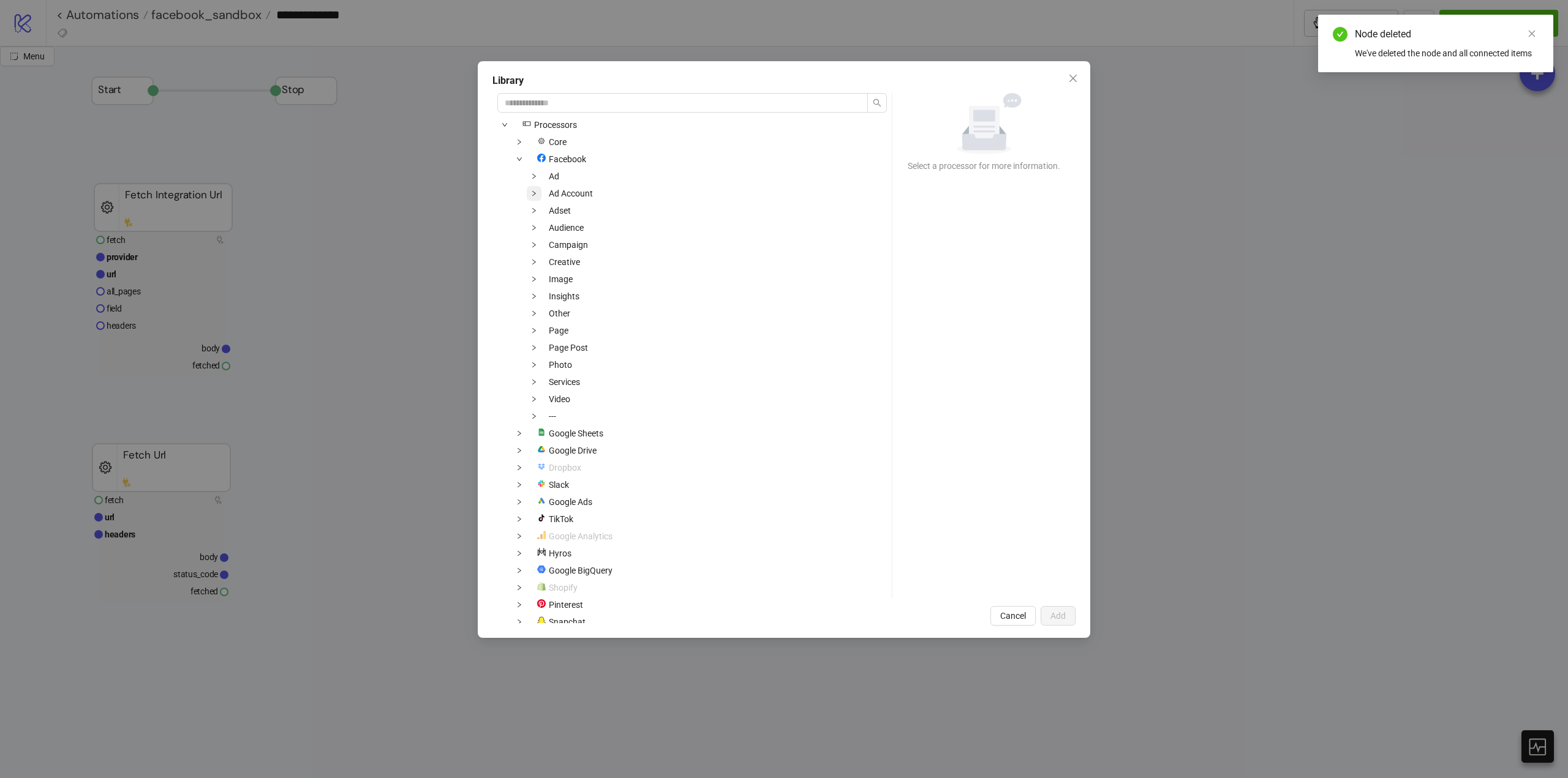
click at [536, 195] on icon "down" at bounding box center [534, 193] width 6 height 6
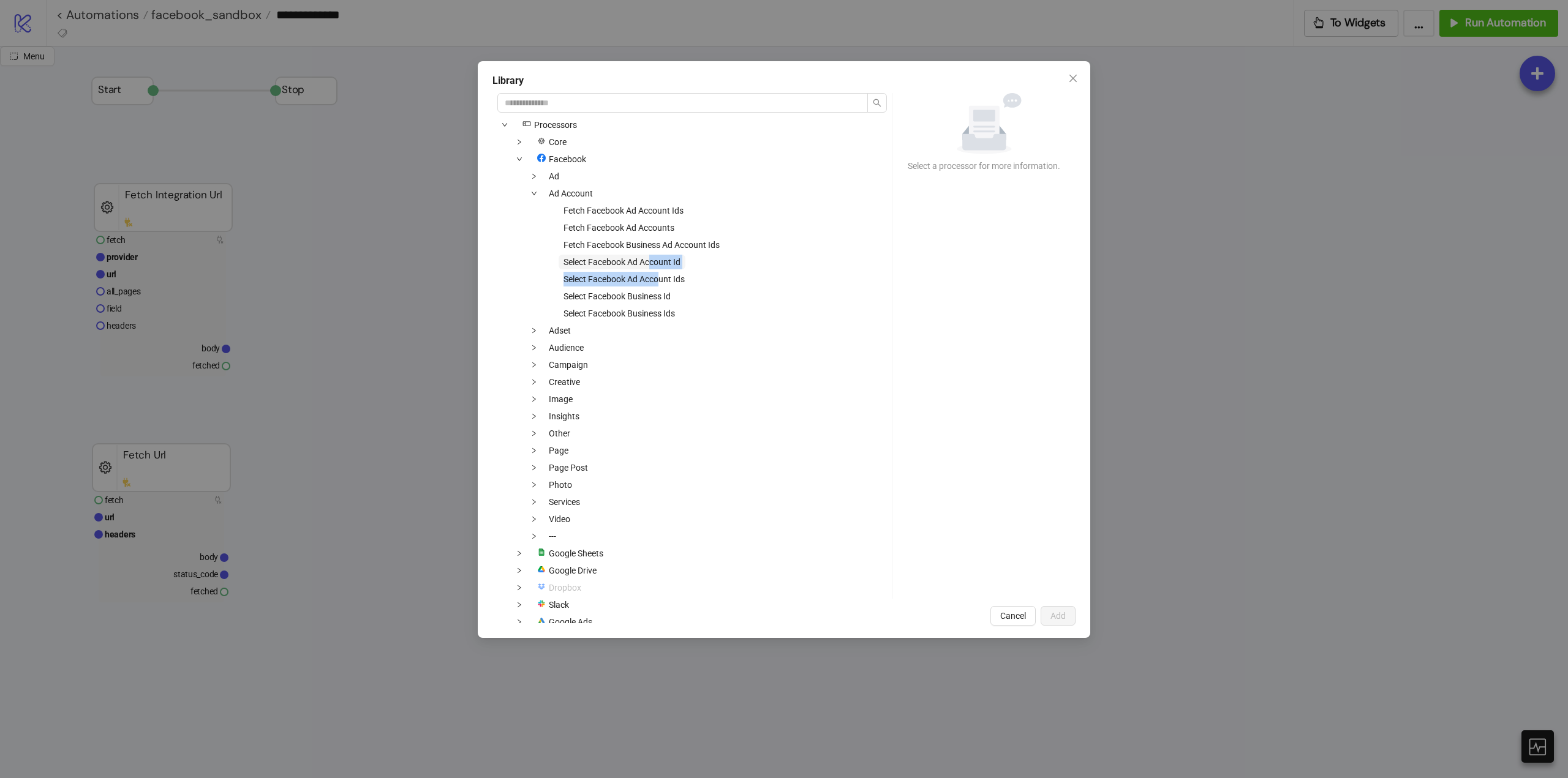
drag, startPoint x: 662, startPoint y: 282, endPoint x: 649, endPoint y: 261, distance: 24.7
click at [652, 264] on div "icons/node Processors Core Facebook Ad Ad Account Fetch Facebook Ad Account Ids…" at bounding box center [692, 452] width 389 height 669
click at [629, 260] on span "Select Facebook Ad Account Id" at bounding box center [621, 262] width 117 height 10
drag, startPoint x: 1049, startPoint y: 613, endPoint x: 1007, endPoint y: 600, distance: 44.0
click at [1049, 612] on button "Add" at bounding box center [1057, 615] width 35 height 19
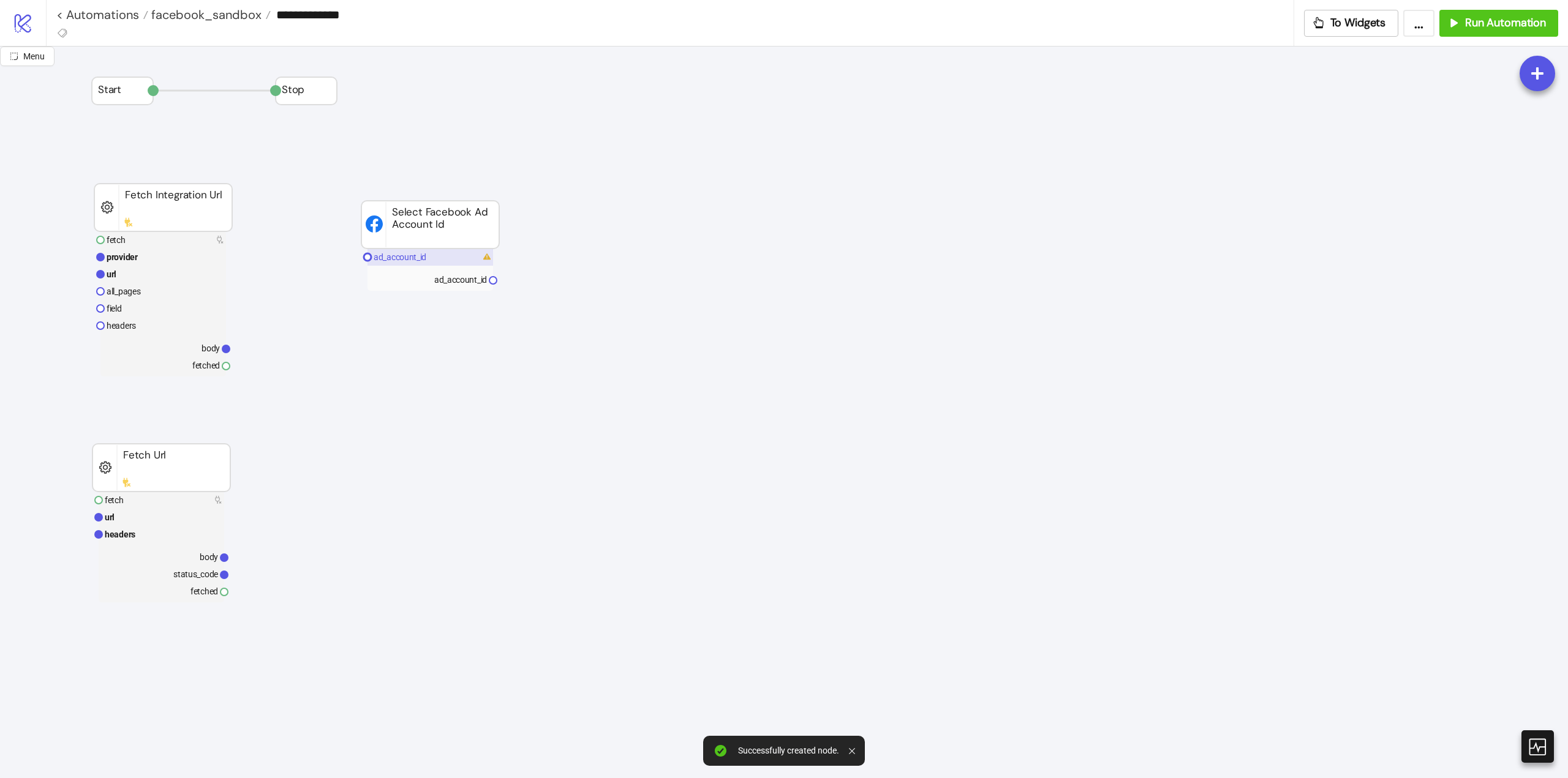
click at [414, 251] on rect at bounding box center [431, 257] width 126 height 17
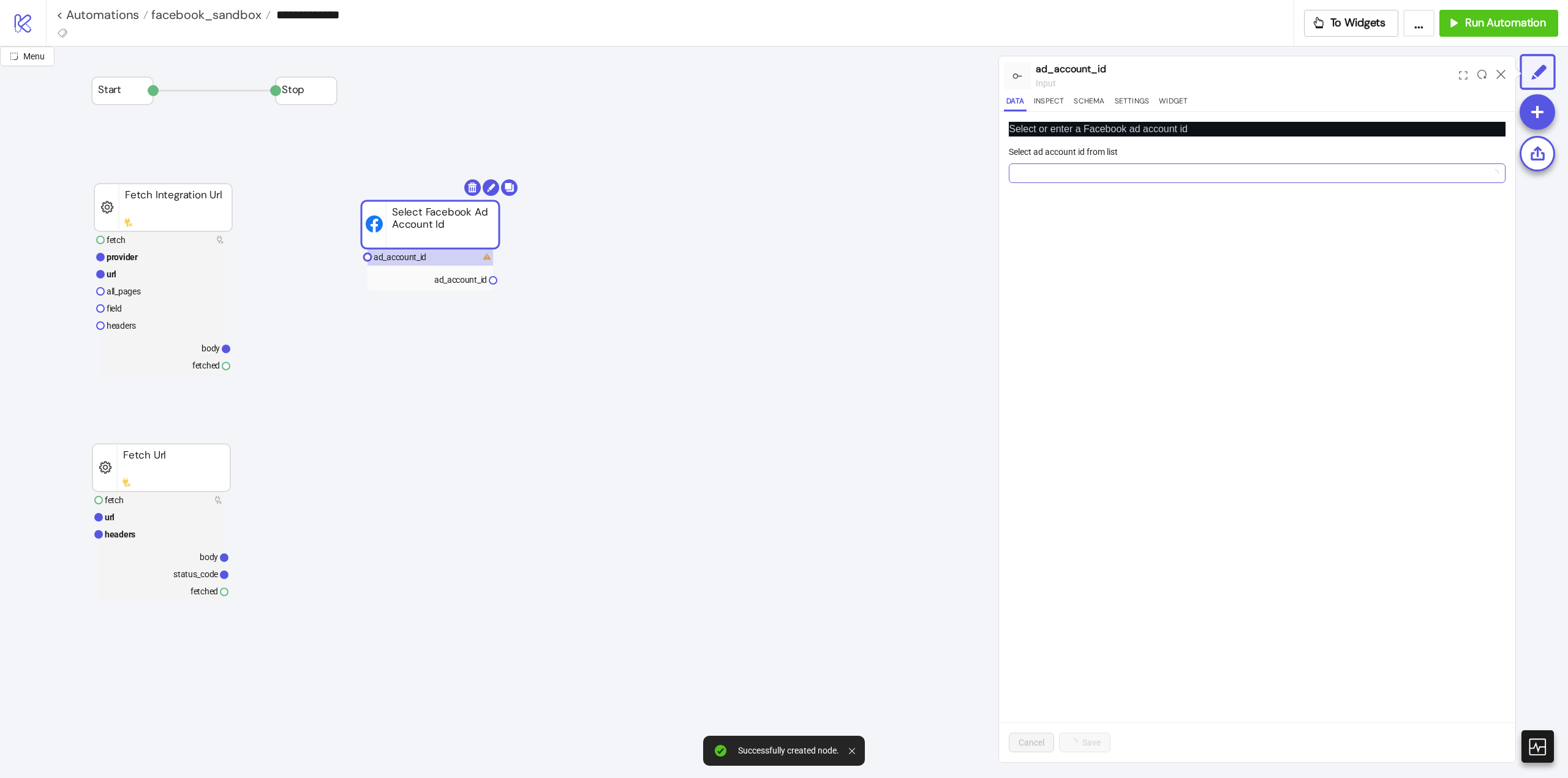
click at [1107, 167] on input "Select ad account id from list" at bounding box center [1251, 174] width 471 height 19
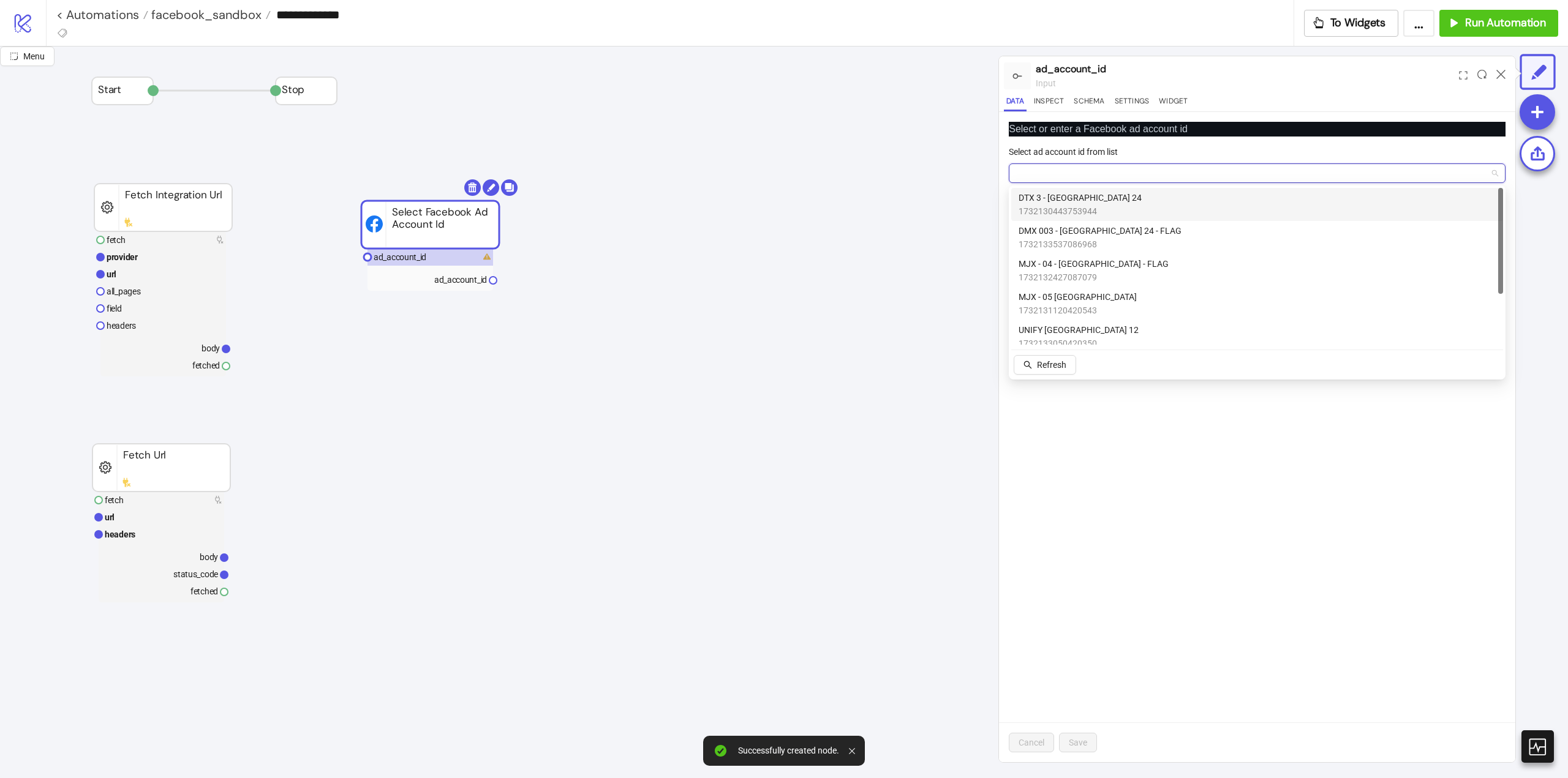
click at [1078, 206] on span "1732130443753944" at bounding box center [1080, 211] width 123 height 13
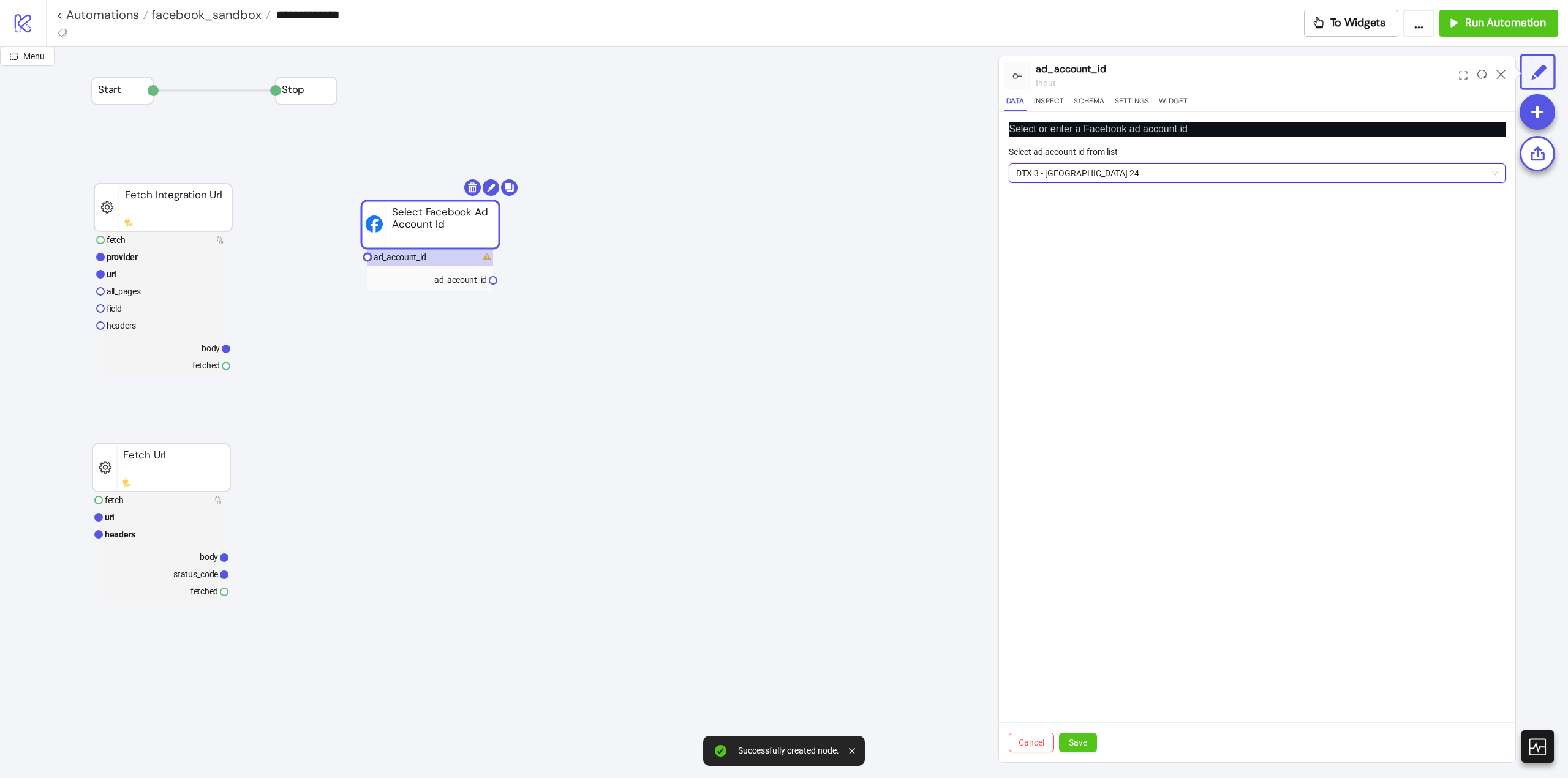
drag, startPoint x: 1083, startPoint y: 742, endPoint x: 1000, endPoint y: 692, distance: 96.9
click at [1082, 742] on span "Save" at bounding box center [1078, 742] width 19 height 10
click at [461, 282] on text "ad_account_id" at bounding box center [461, 279] width 53 height 10
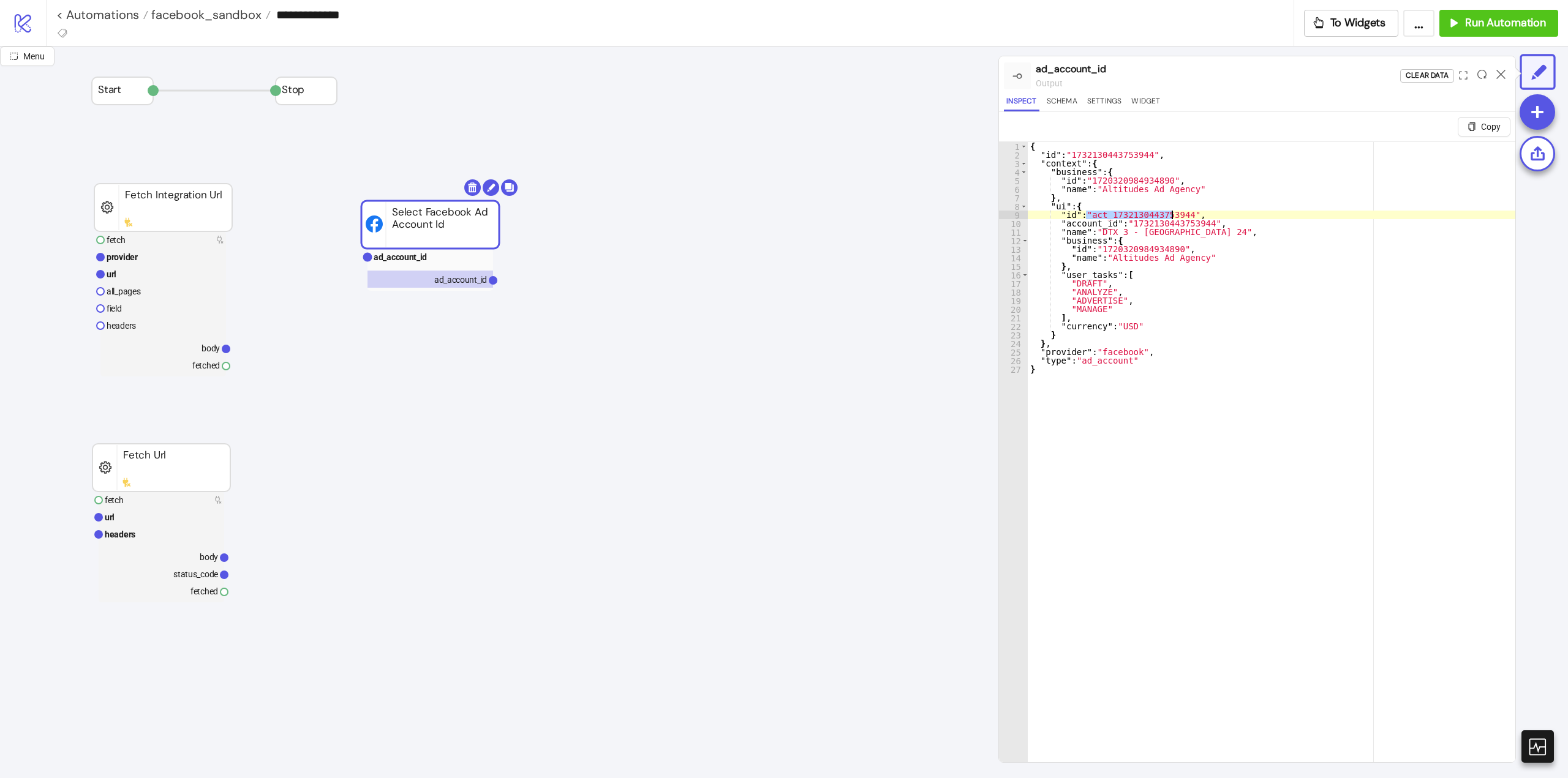
drag, startPoint x: 1086, startPoint y: 213, endPoint x: 1171, endPoint y: 213, distance: 85.0
click at [1171, 213] on div "{ "id" : "1732130443753944" , "context" : { "business" : { "id" : "172032098493…" at bounding box center [1272, 475] width 487 height 667
click at [1149, 460] on div "{ "id" : "1732130443753944" , "context" : { "business" : { "id" : "172032098493…" at bounding box center [1272, 475] width 487 height 667
type textarea "*"
click at [1146, 428] on div "{ "id" : "1732130443753944" , "context" : { "business" : { "id" : "172032098493…" at bounding box center [1272, 475] width 487 height 667
